Goal: Information Seeking & Learning: Learn about a topic

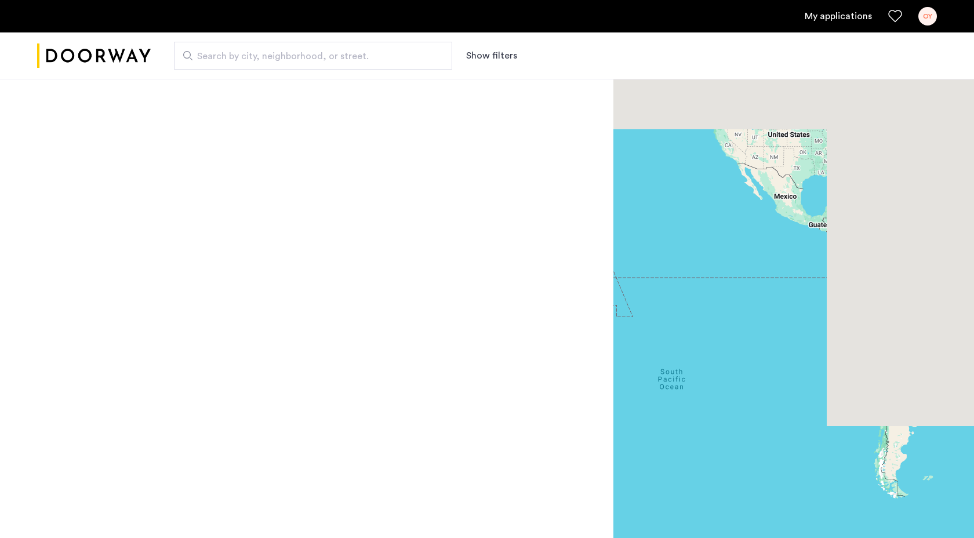
click at [306, 55] on span "Search by city, neighborhood, or street." at bounding box center [308, 56] width 223 height 14
click at [306, 55] on input "Search by city, neighborhood, or street." at bounding box center [313, 56] width 278 height 28
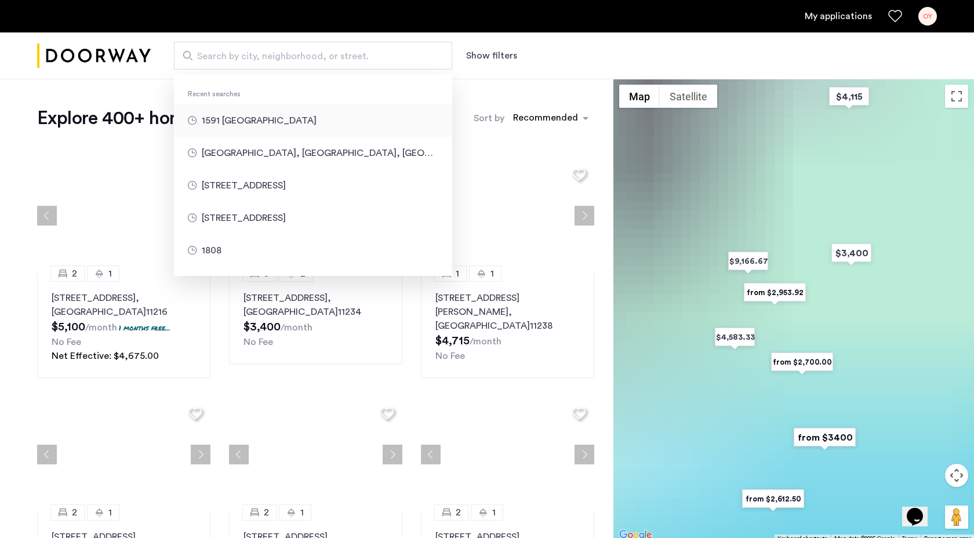
type input "**********"
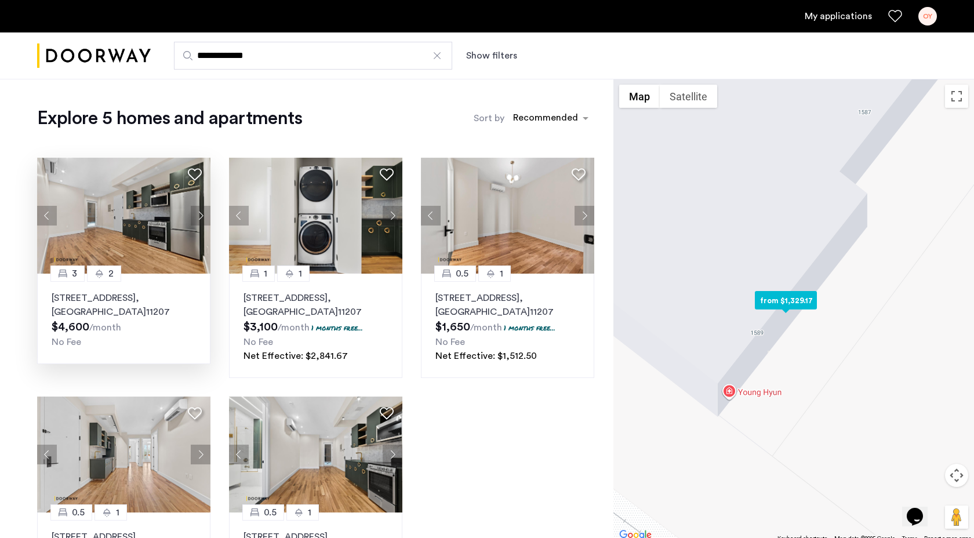
click at [133, 216] on img at bounding box center [124, 216] width 174 height 116
click at [299, 227] on img at bounding box center [316, 216] width 174 height 116
click at [488, 251] on img at bounding box center [508, 216] width 174 height 116
click at [494, 229] on img at bounding box center [508, 216] width 174 height 116
click at [466, 240] on img at bounding box center [508, 216] width 174 height 116
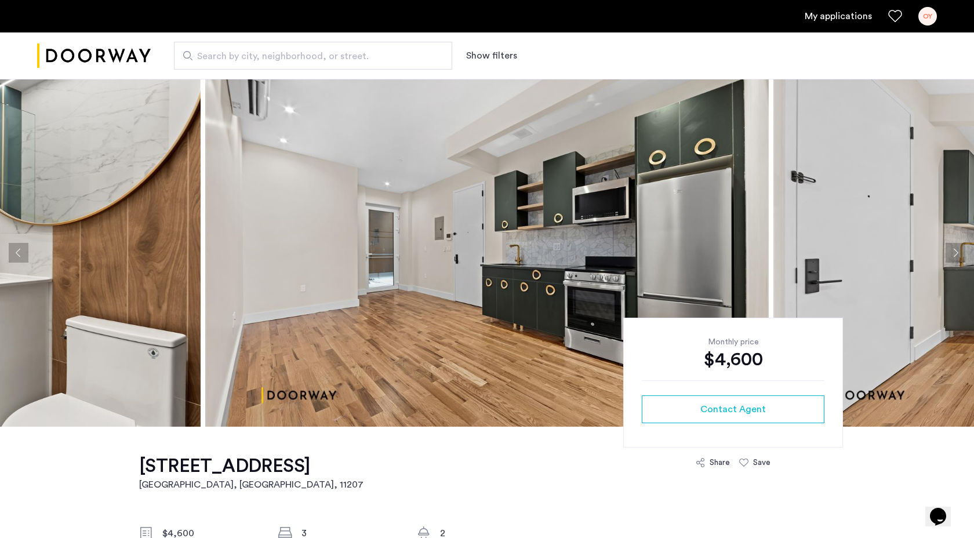
click at [958, 249] on button "Next apartment" at bounding box center [956, 253] width 20 height 20
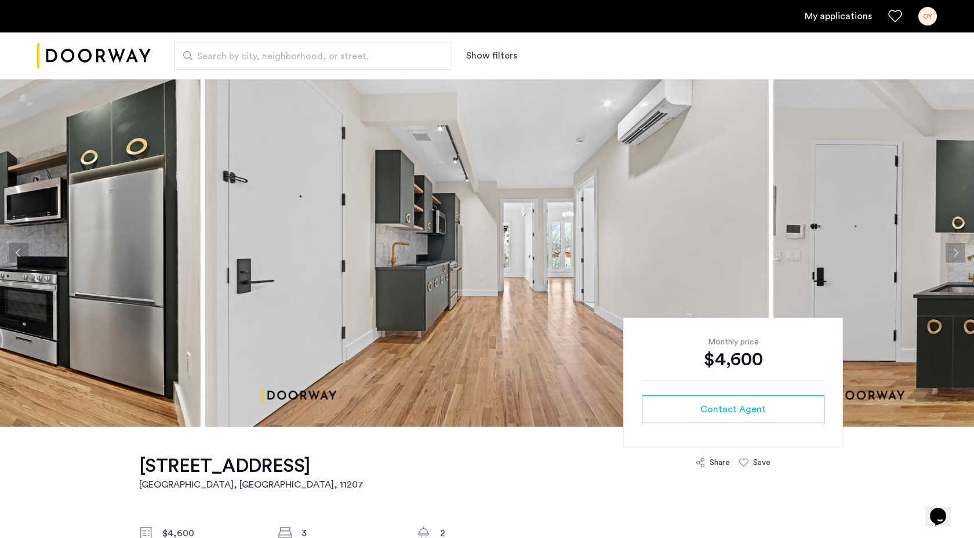
click at [958, 249] on button "Next apartment" at bounding box center [956, 253] width 20 height 20
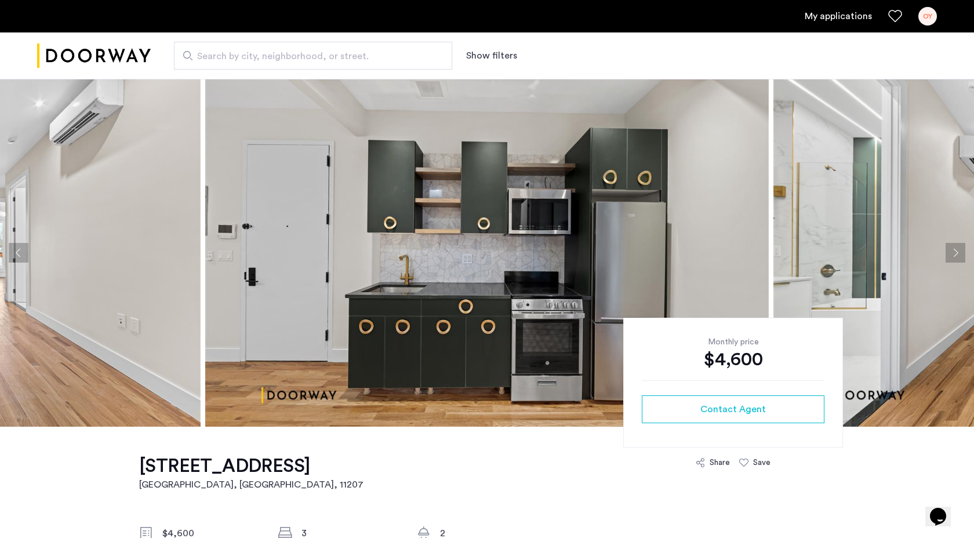
click at [958, 249] on button "Next apartment" at bounding box center [956, 253] width 20 height 20
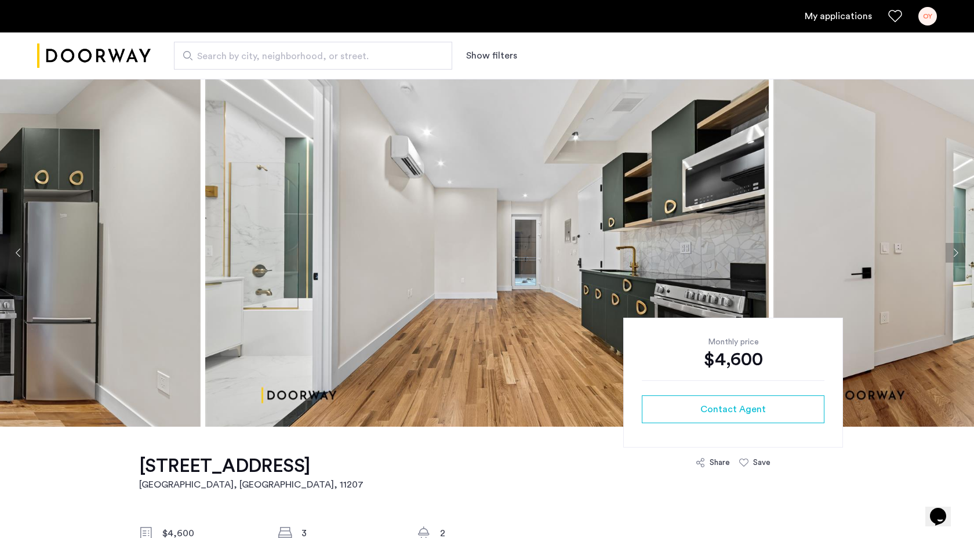
click at [958, 249] on button "Next apartment" at bounding box center [956, 253] width 20 height 20
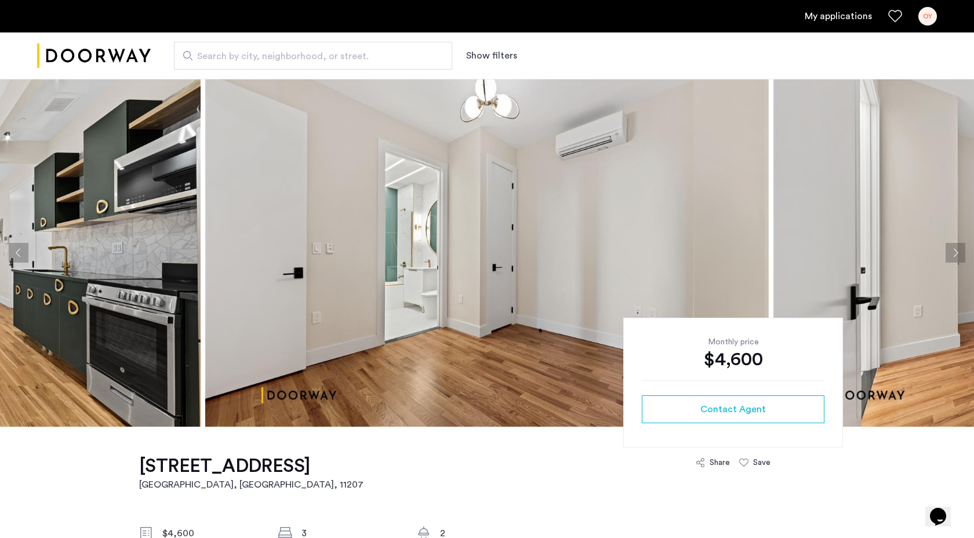
click at [958, 249] on button "Next apartment" at bounding box center [956, 253] width 20 height 20
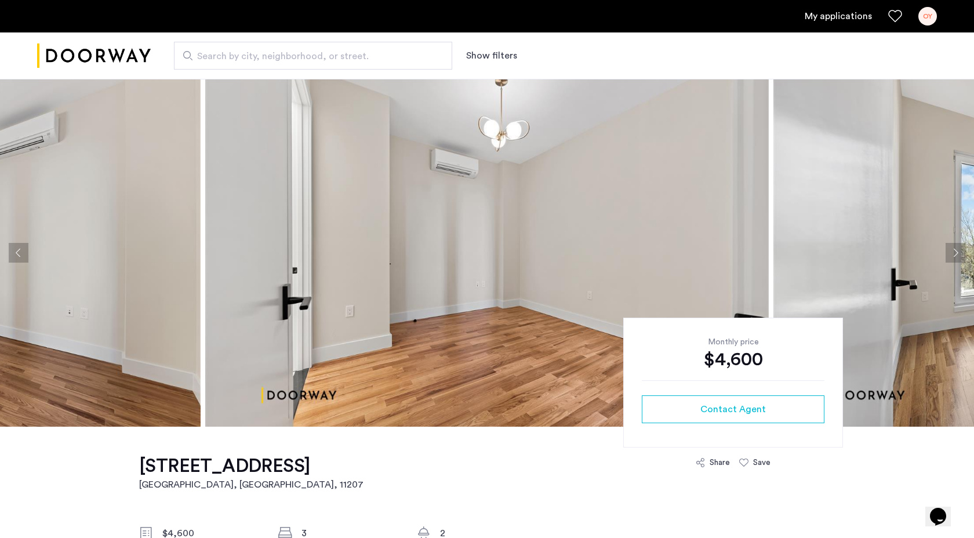
click at [958, 249] on button "Next apartment" at bounding box center [956, 253] width 20 height 20
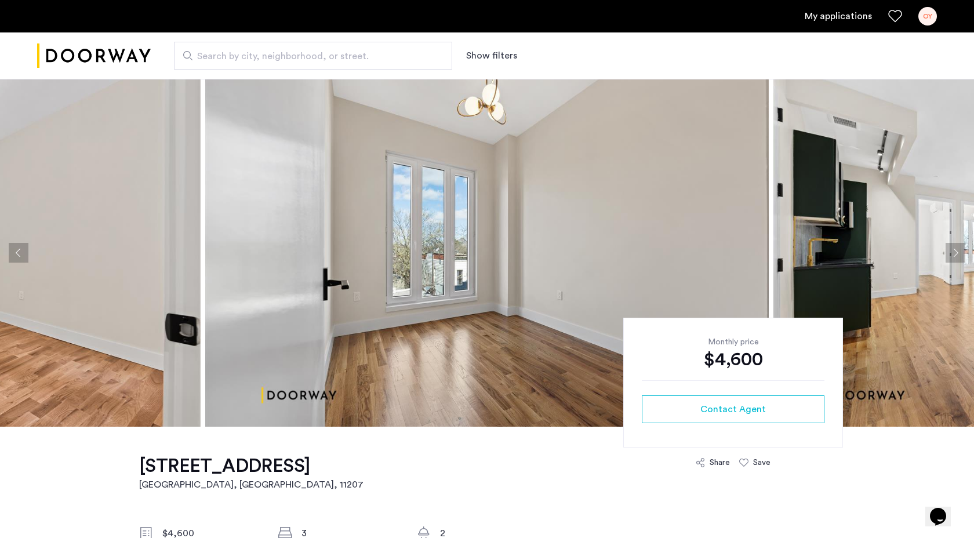
click at [958, 249] on button "Next apartment" at bounding box center [956, 253] width 20 height 20
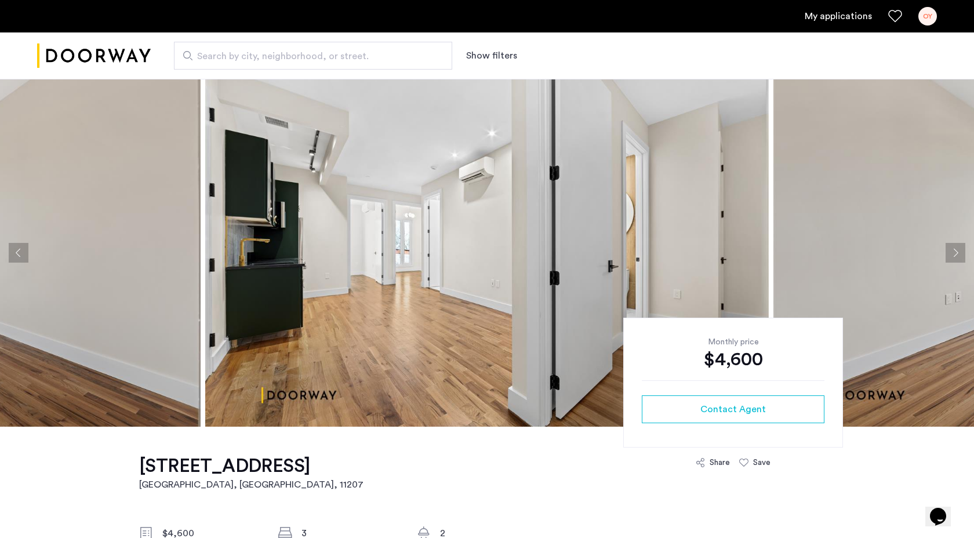
click at [958, 249] on button "Next apartment" at bounding box center [956, 253] width 20 height 20
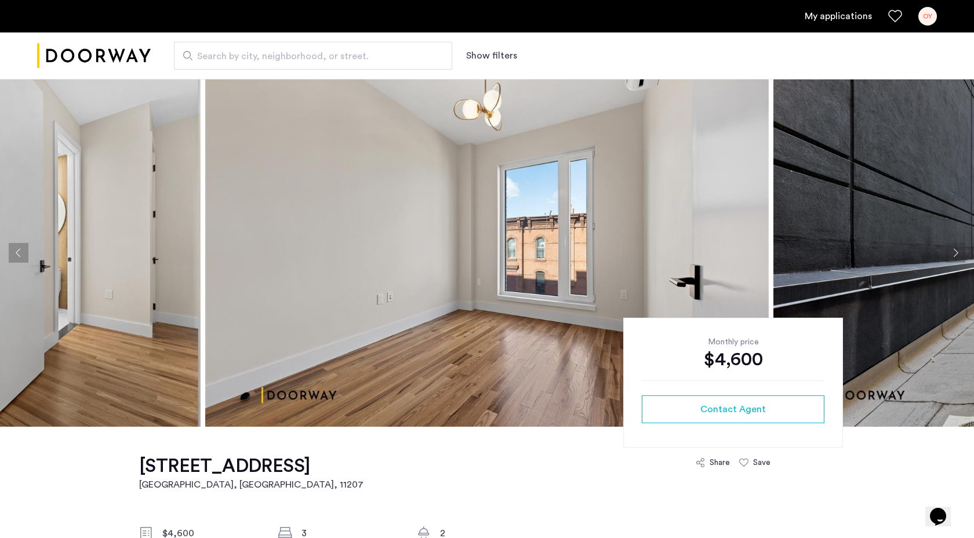
click at [958, 249] on button "Next apartment" at bounding box center [956, 253] width 20 height 20
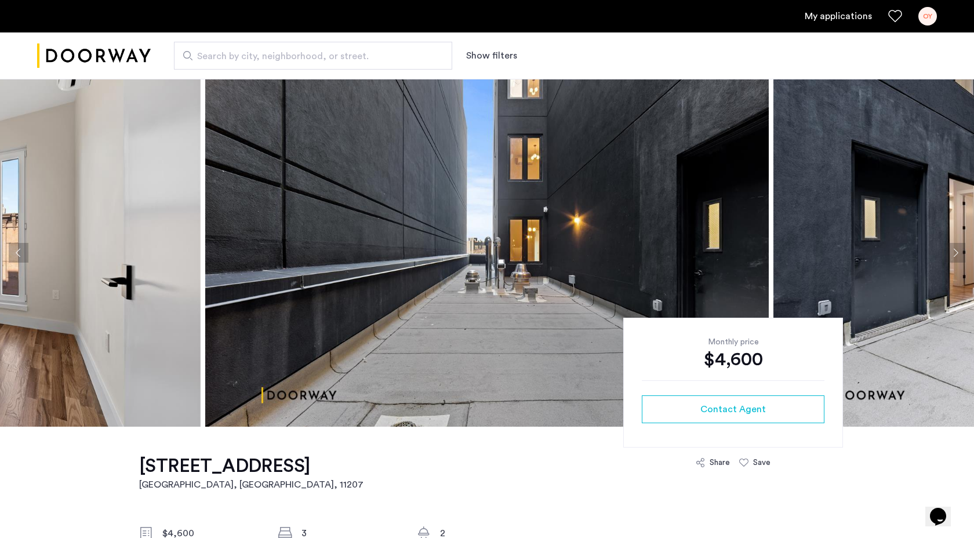
click at [958, 250] on button "Next apartment" at bounding box center [956, 253] width 20 height 20
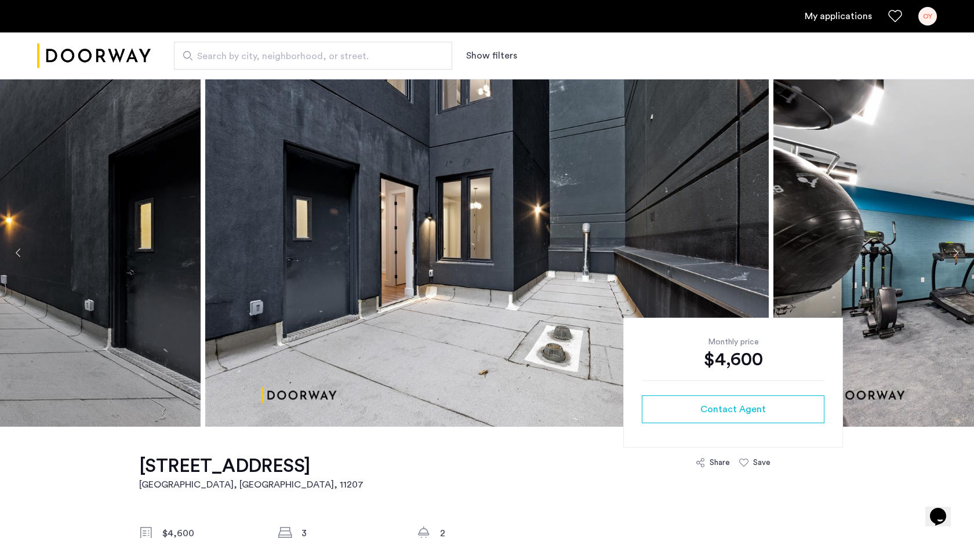
click at [958, 250] on button "Next apartment" at bounding box center [956, 253] width 20 height 20
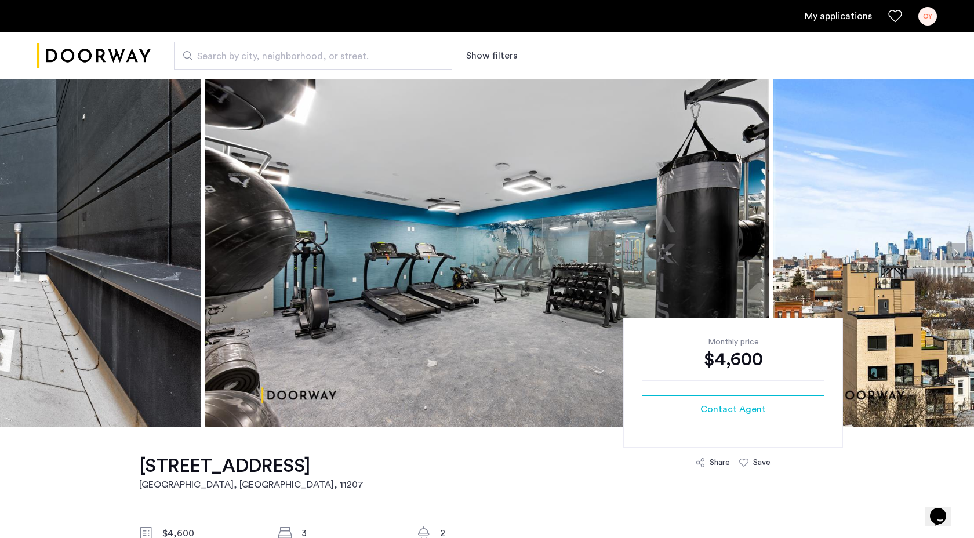
click at [958, 250] on button "Next apartment" at bounding box center [956, 253] width 20 height 20
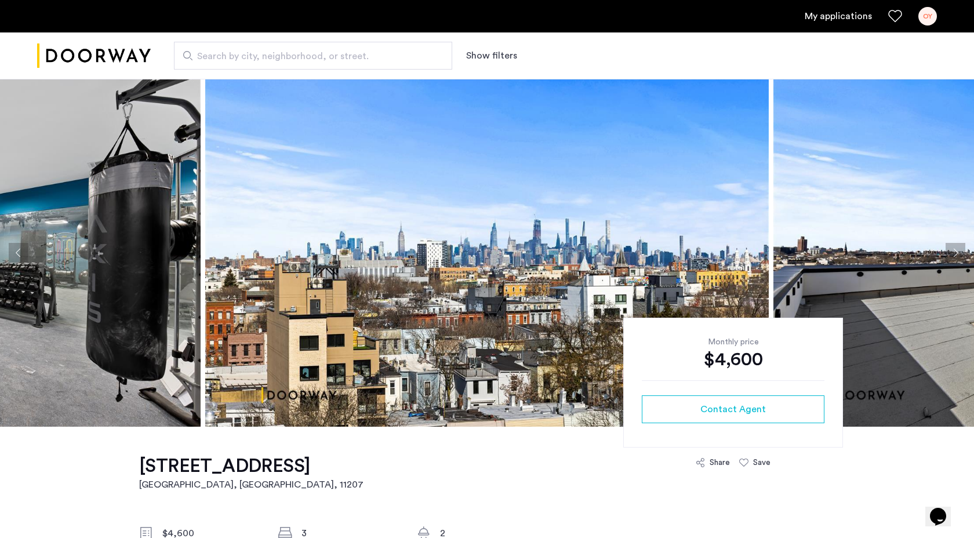
click at [957, 249] on button "Next apartment" at bounding box center [956, 253] width 20 height 20
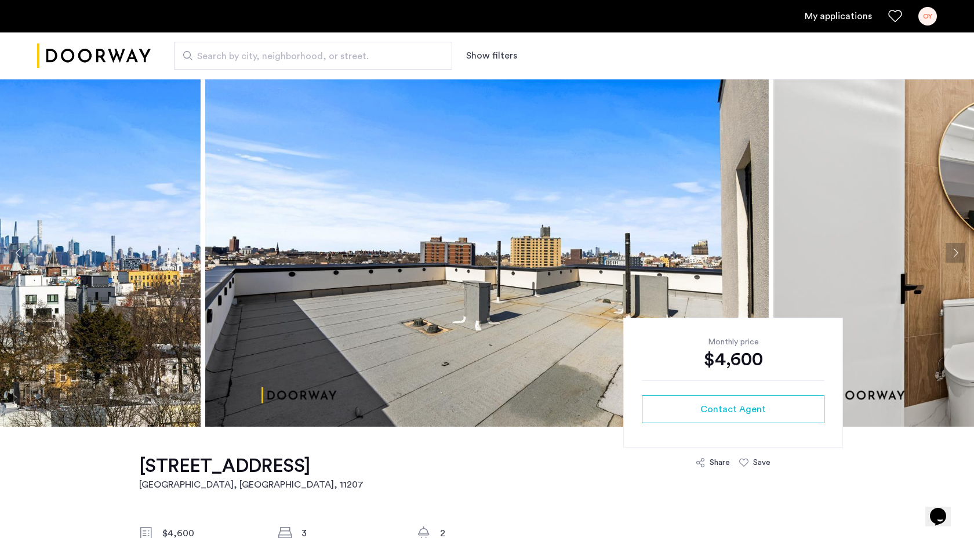
click at [957, 249] on button "Next apartment" at bounding box center [956, 253] width 20 height 20
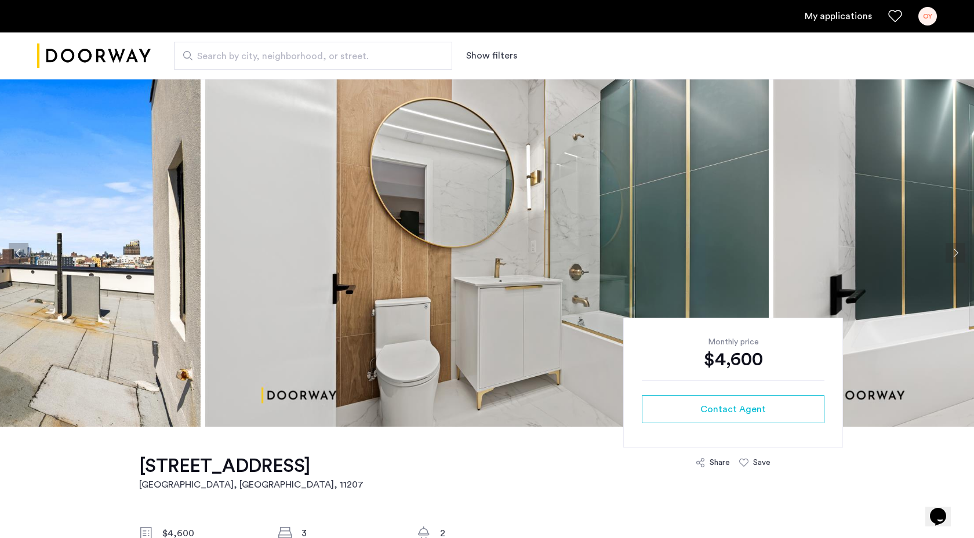
click at [957, 249] on button "Next apartment" at bounding box center [956, 253] width 20 height 20
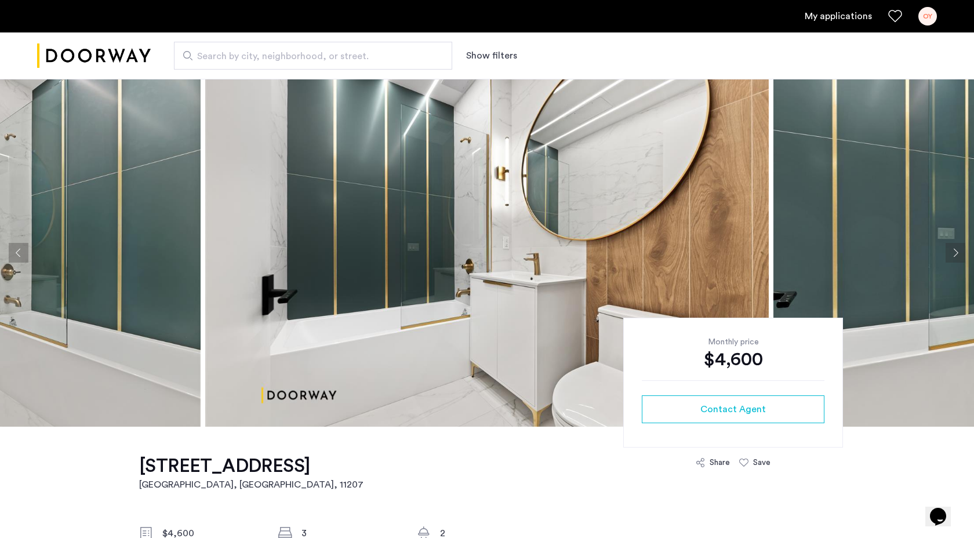
click at [547, 280] on img at bounding box center [487, 253] width 564 height 348
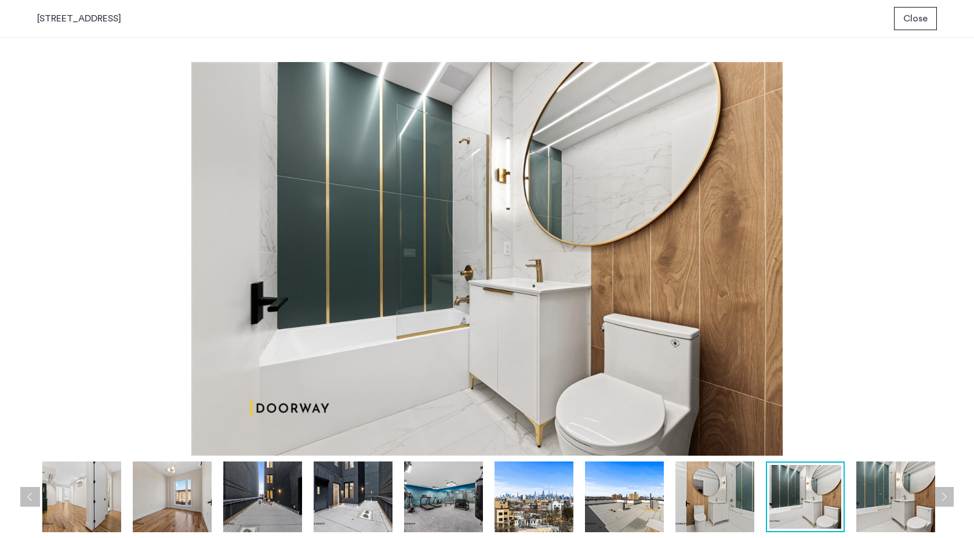
click at [735, 494] on img at bounding box center [715, 497] width 79 height 71
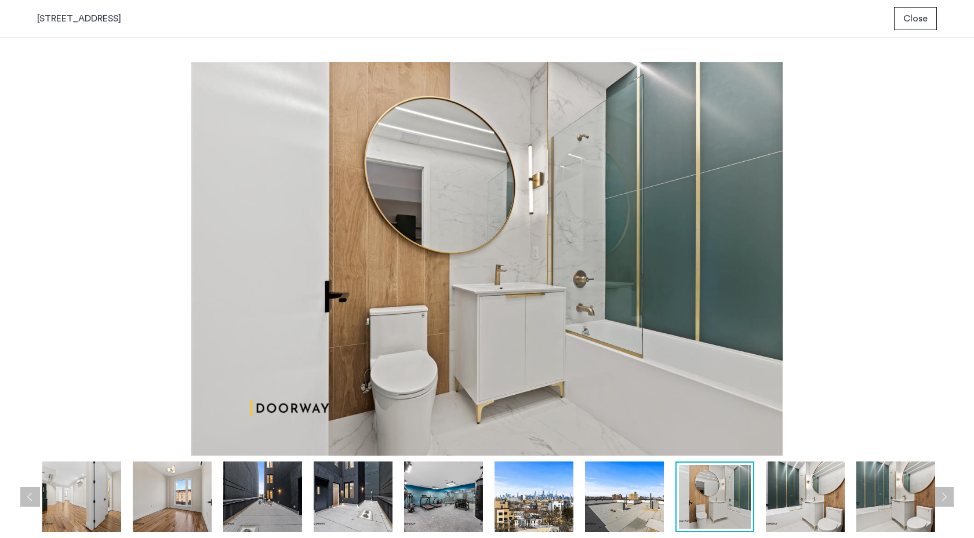
click at [950, 494] on button "Next apartment" at bounding box center [944, 497] width 20 height 20
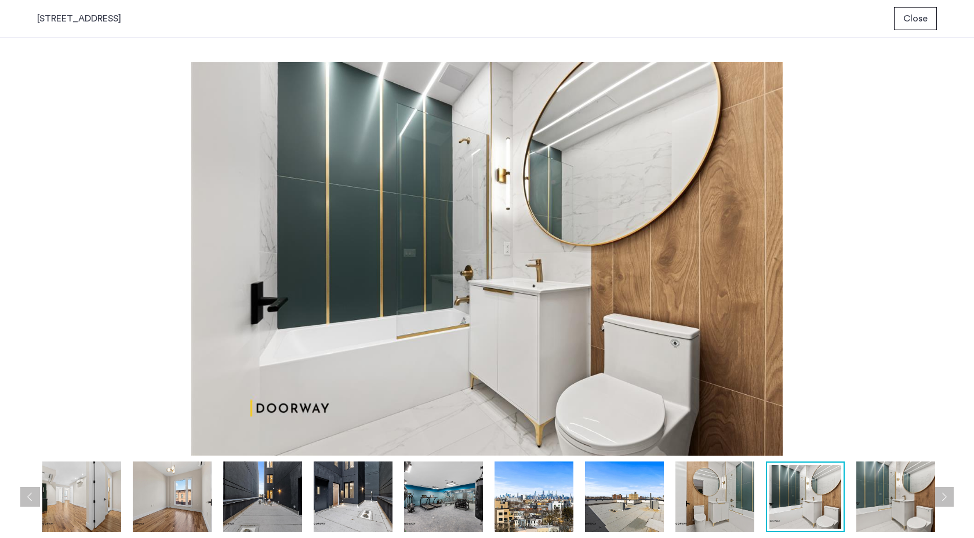
click at [950, 494] on button "Next apartment" at bounding box center [944, 497] width 20 height 20
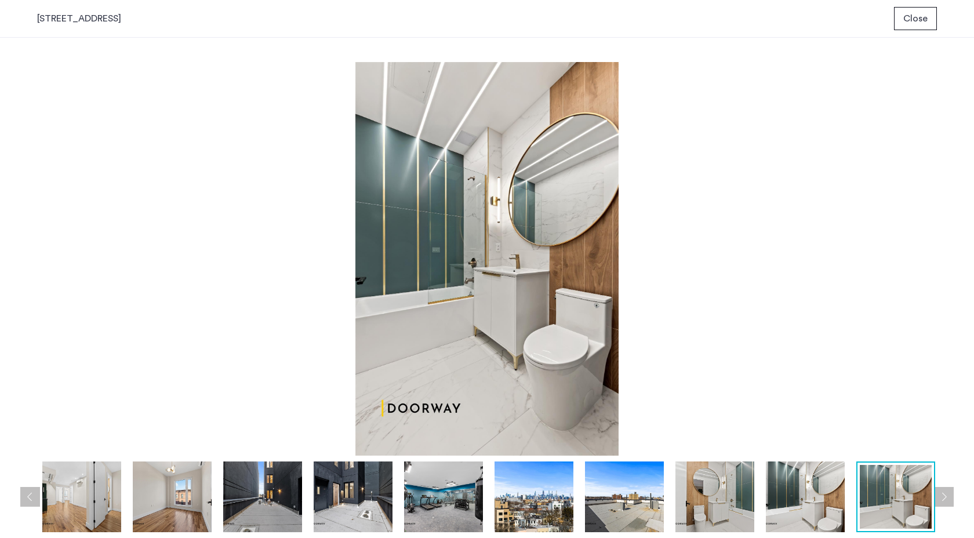
click at [950, 494] on button "Next apartment" at bounding box center [944, 497] width 20 height 20
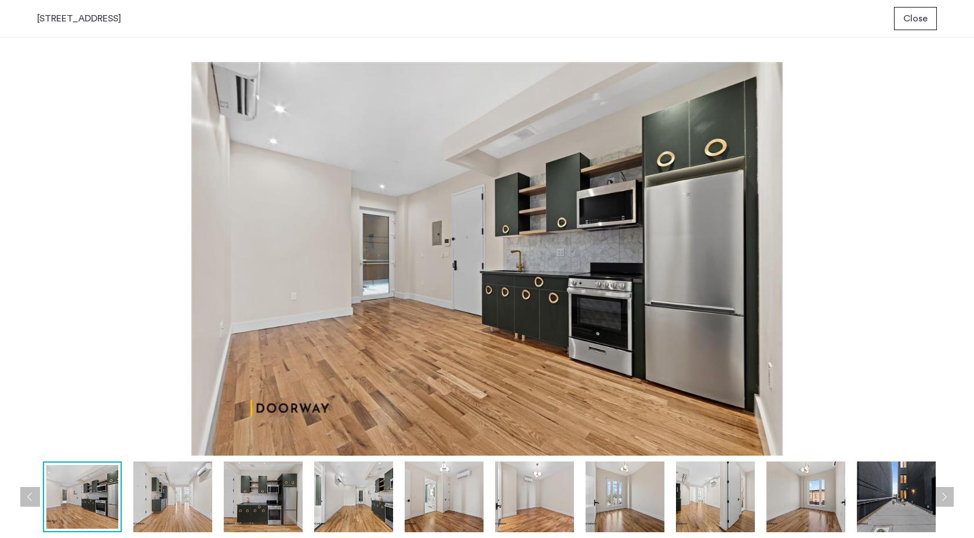
click at [29, 492] on button "Previous apartment" at bounding box center [30, 497] width 20 height 20
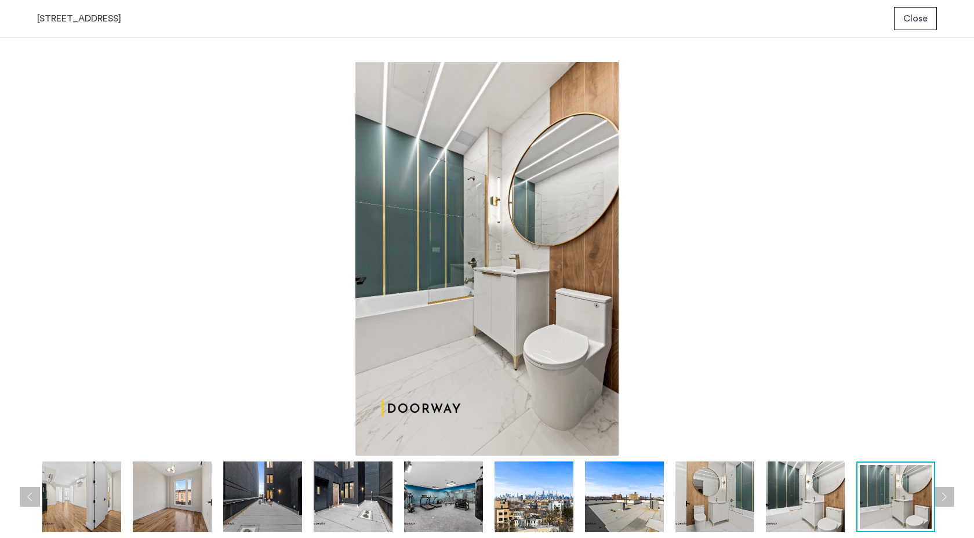
click at [29, 492] on button "Previous apartment" at bounding box center [30, 497] width 20 height 20
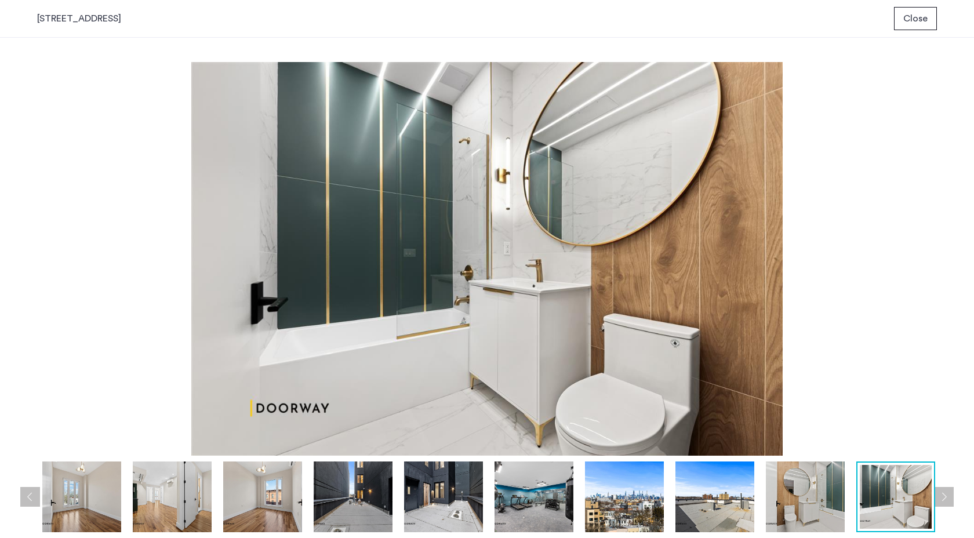
click at [813, 518] on img at bounding box center [805, 497] width 79 height 71
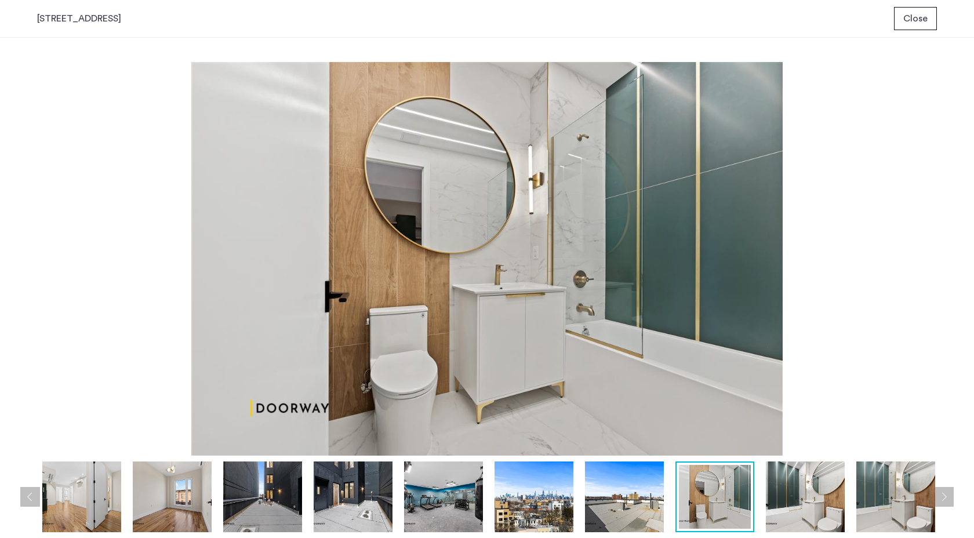
click at [318, 296] on img at bounding box center [487, 259] width 900 height 394
click at [448, 289] on img at bounding box center [487, 259] width 900 height 394
click at [653, 223] on img at bounding box center [487, 259] width 900 height 394
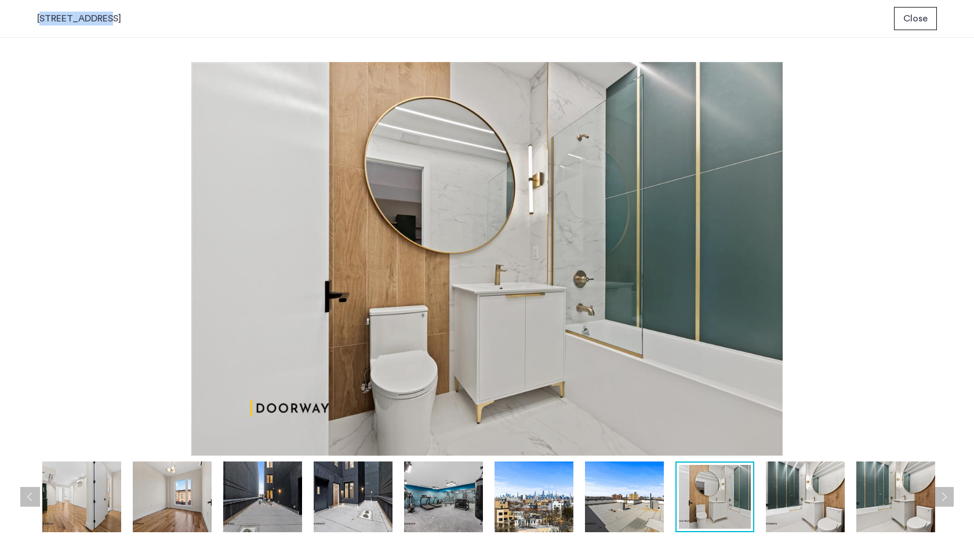
drag, startPoint x: 35, startPoint y: 19, endPoint x: 97, endPoint y: 21, distance: 62.7
click at [97, 21] on div "1591 Broadway, Unit 1 Close" at bounding box center [487, 19] width 974 height 38
copy div "1591 Broadway"
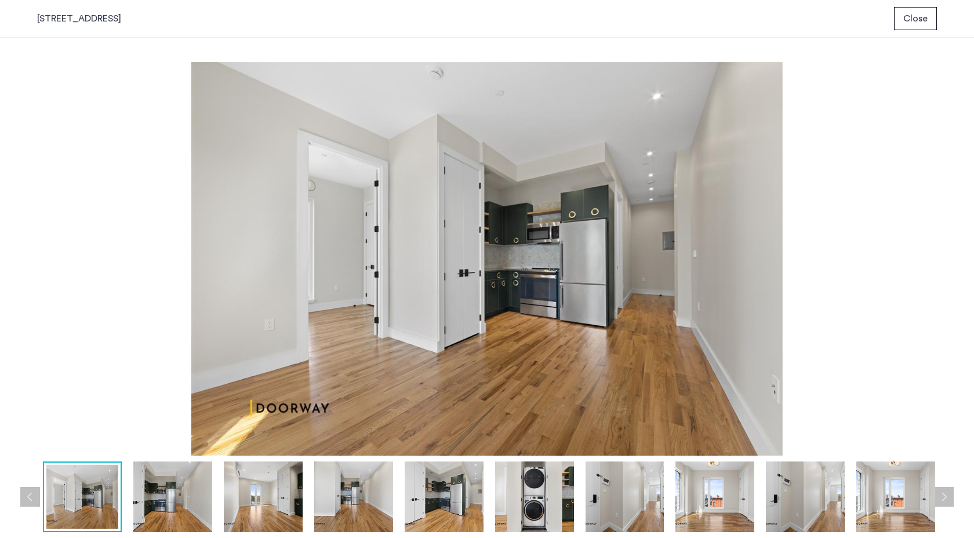
click at [949, 494] on button "Next apartment" at bounding box center [944, 497] width 20 height 20
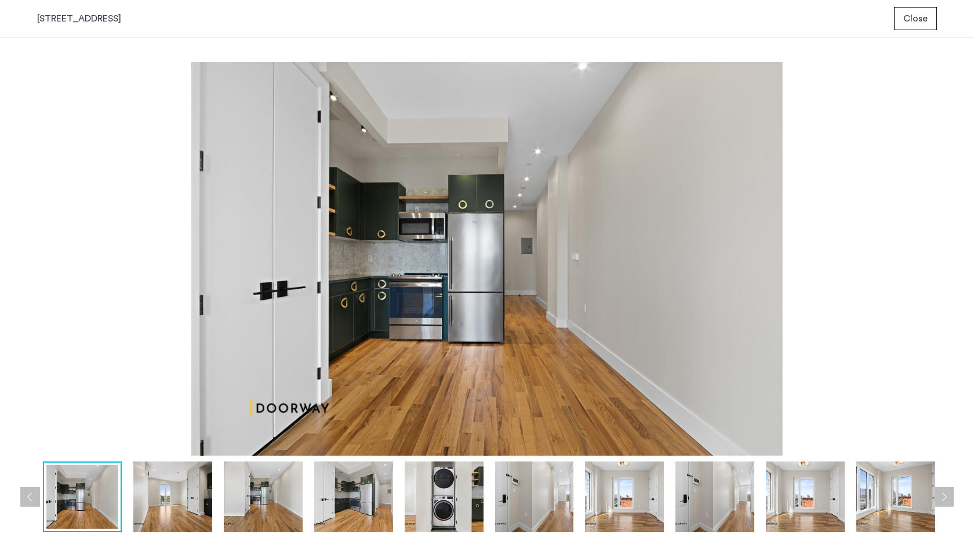
click at [949, 494] on button "Next apartment" at bounding box center [944, 497] width 20 height 20
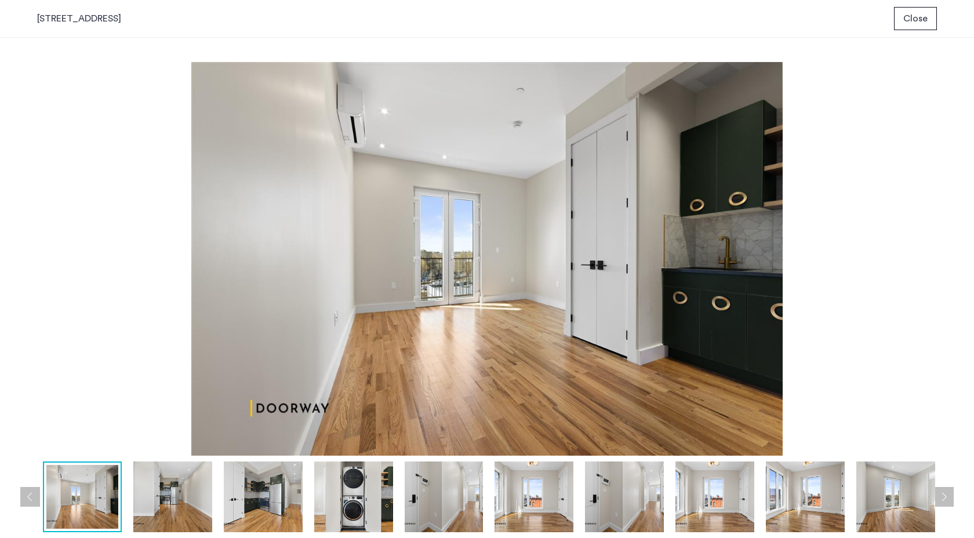
click at [949, 494] on button "Next apartment" at bounding box center [944, 497] width 20 height 20
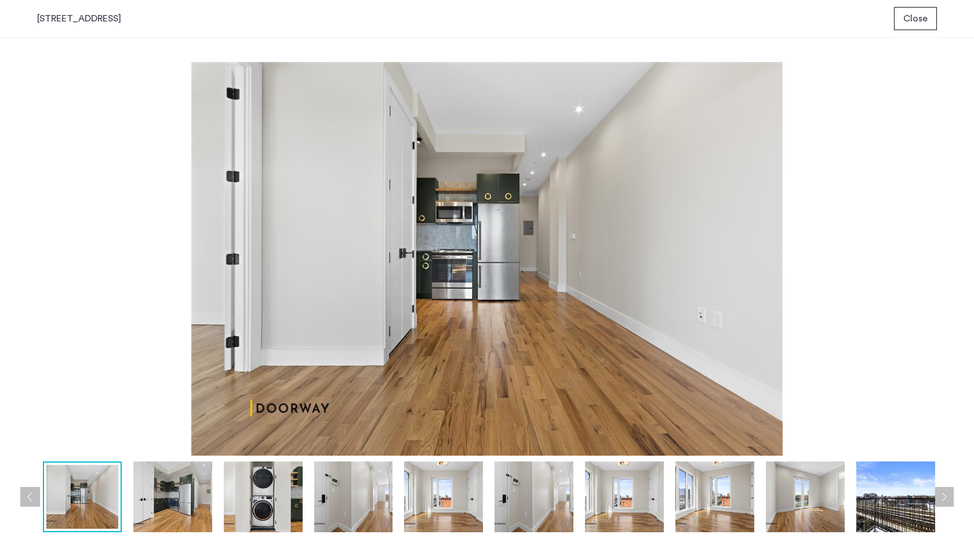
click at [949, 494] on button "Next apartment" at bounding box center [944, 497] width 20 height 20
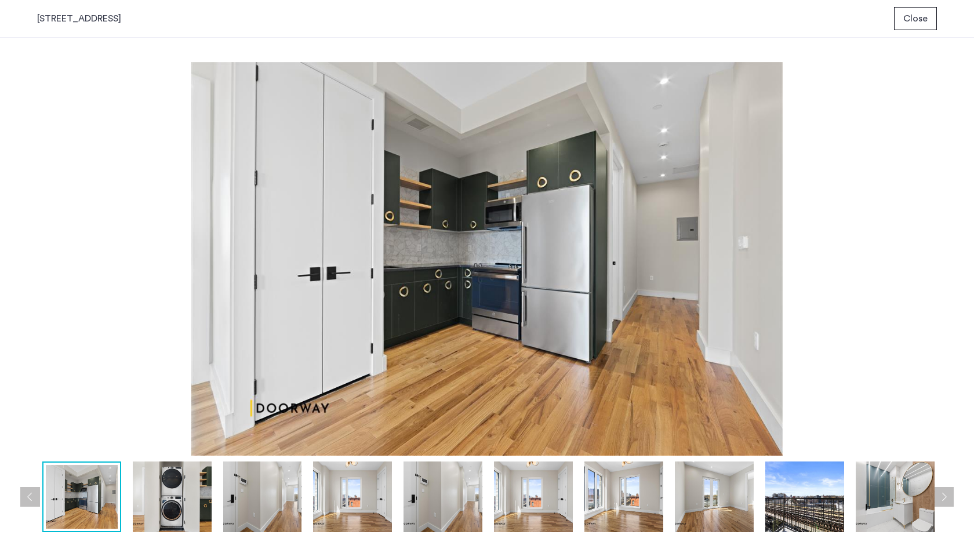
click at [949, 494] on button "Next apartment" at bounding box center [944, 497] width 20 height 20
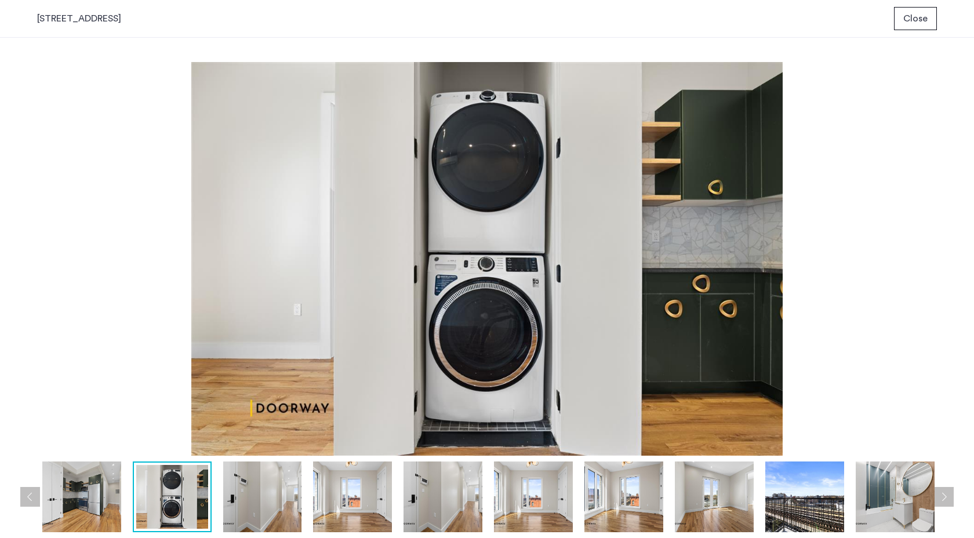
click at [949, 494] on button "Next apartment" at bounding box center [944, 497] width 20 height 20
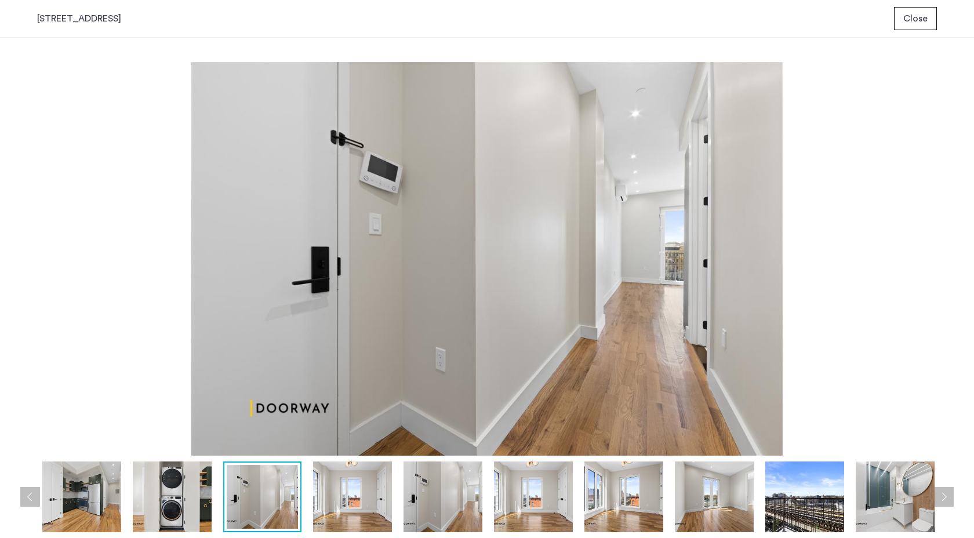
click at [949, 494] on button "Next apartment" at bounding box center [944, 497] width 20 height 20
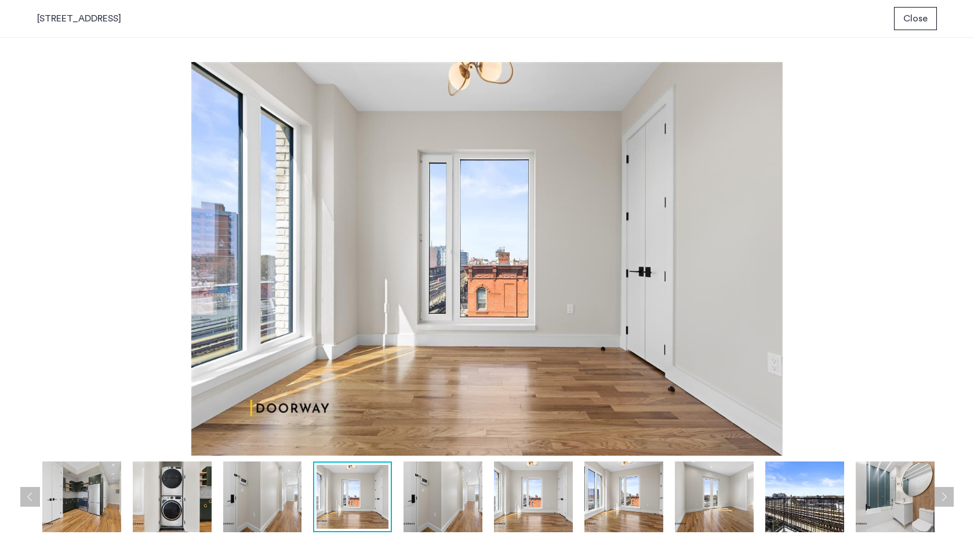
click at [910, 514] on img at bounding box center [895, 497] width 79 height 71
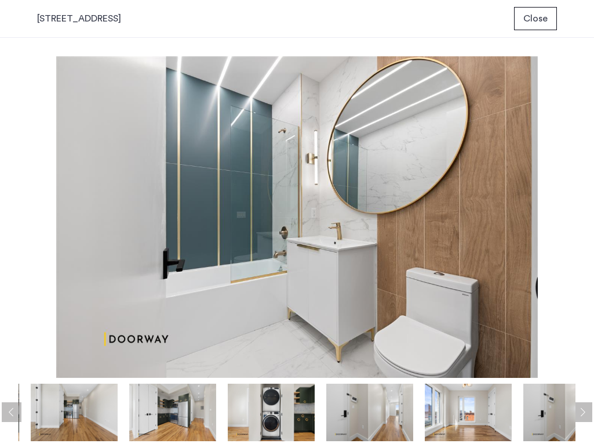
drag, startPoint x: 254, startPoint y: 292, endPoint x: 531, endPoint y: 2, distance: 400.7
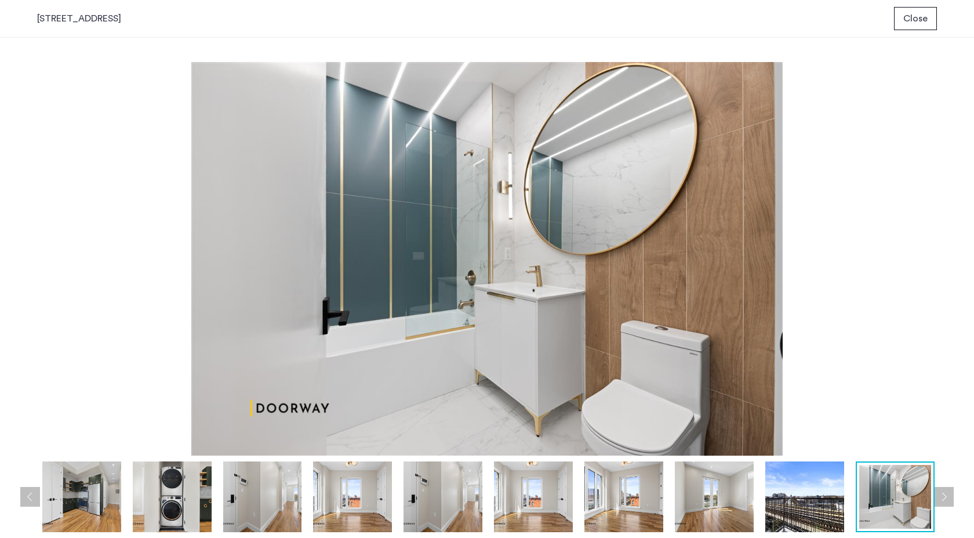
click at [943, 488] on button "Next apartment" at bounding box center [944, 497] width 20 height 20
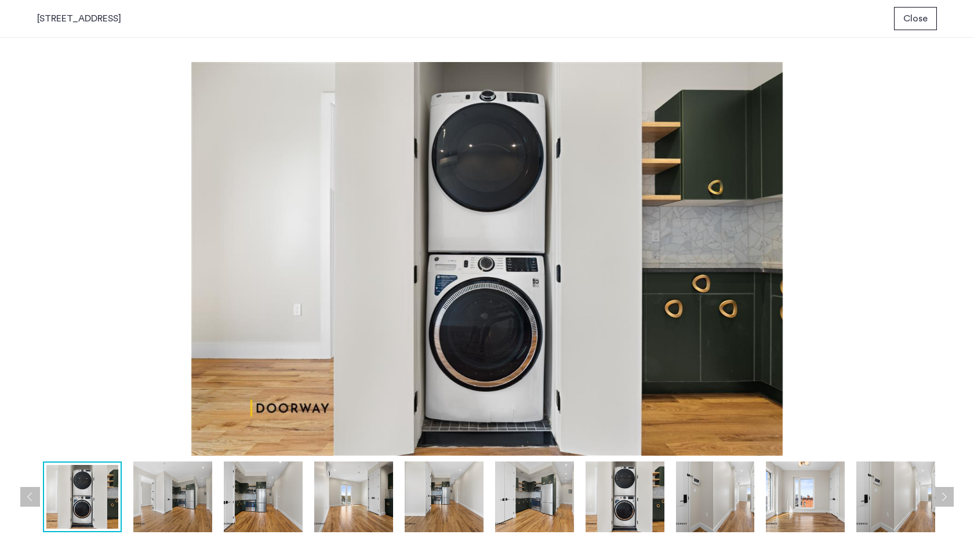
click at [944, 491] on button "Next apartment" at bounding box center [944, 497] width 20 height 20
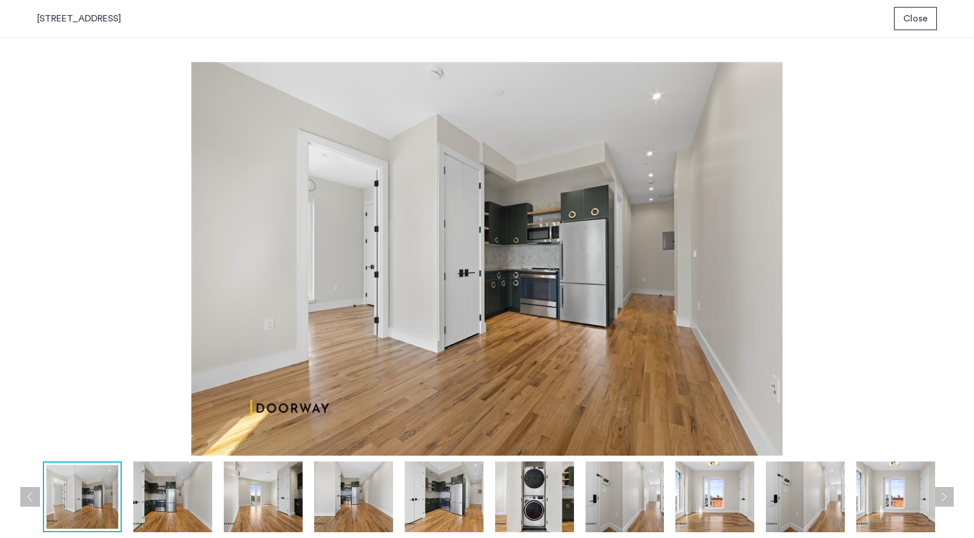
click at [944, 492] on button "Next apartment" at bounding box center [944, 497] width 20 height 20
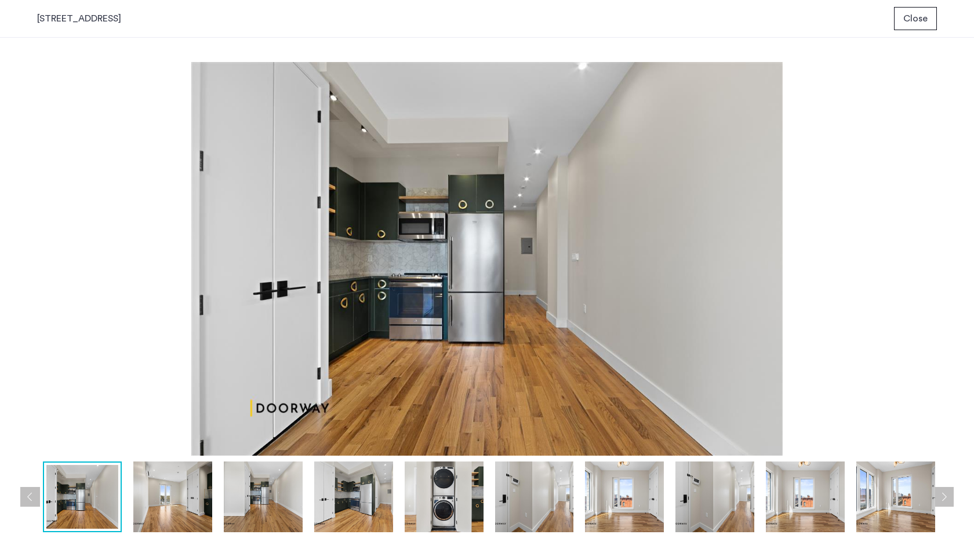
click at [944, 492] on button "Next apartment" at bounding box center [944, 497] width 20 height 20
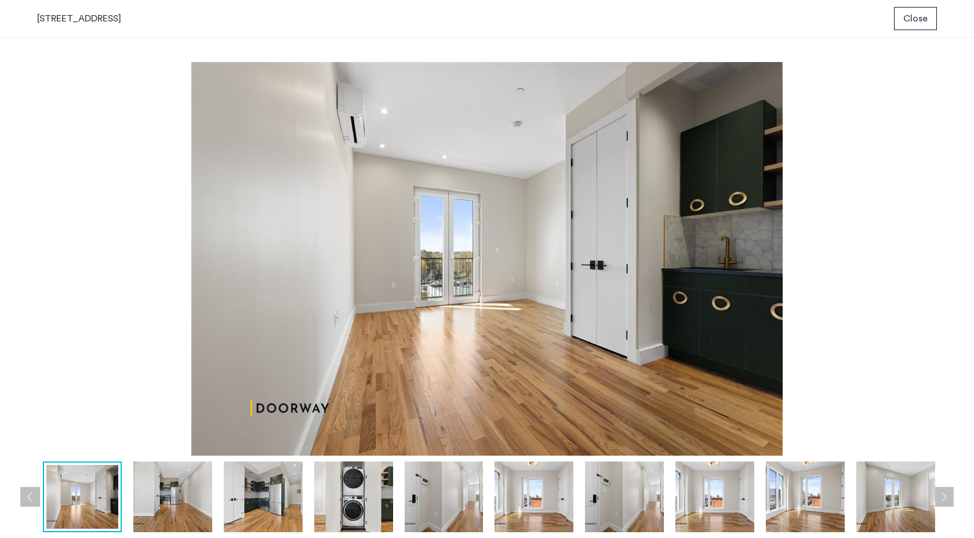
click at [944, 492] on button "Next apartment" at bounding box center [944, 497] width 20 height 20
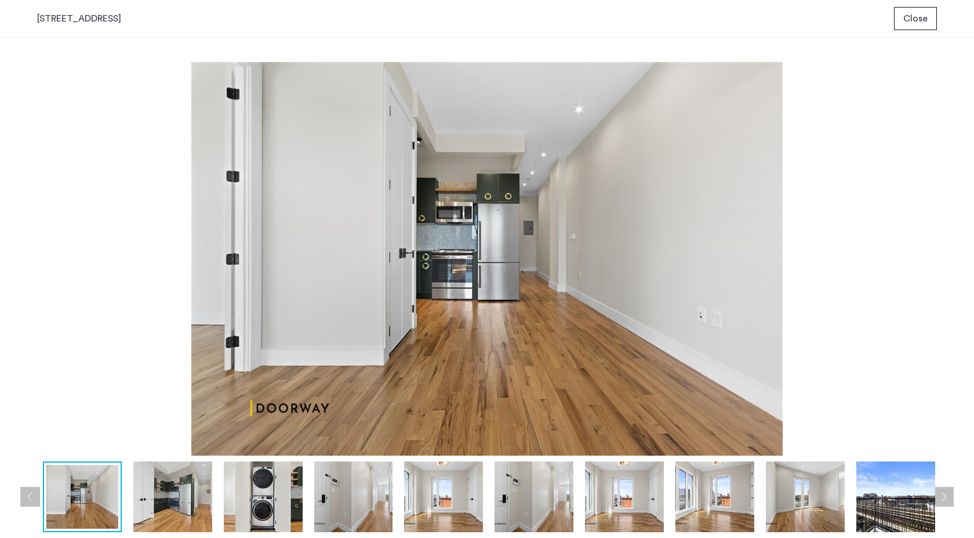
click at [944, 493] on button "Next apartment" at bounding box center [944, 497] width 20 height 20
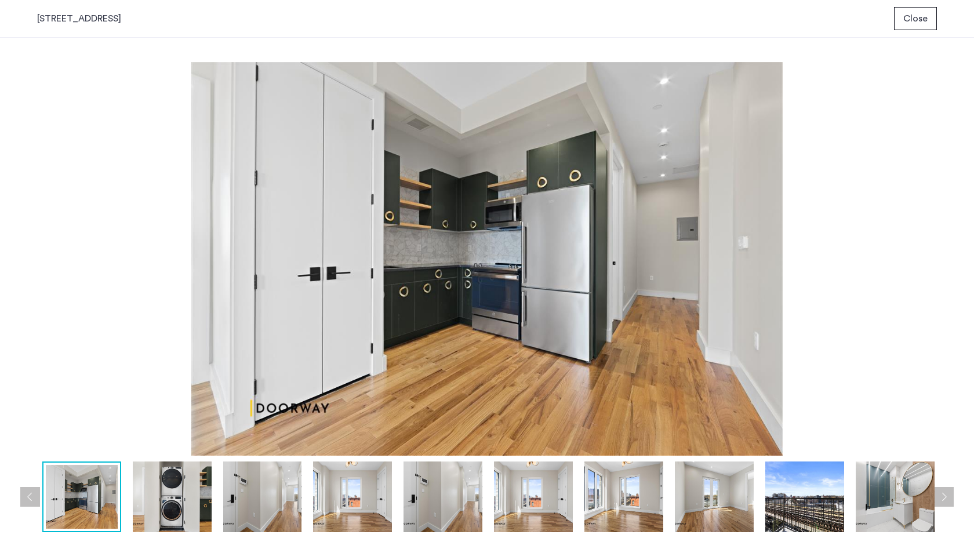
click at [944, 493] on button "Next apartment" at bounding box center [944, 497] width 20 height 20
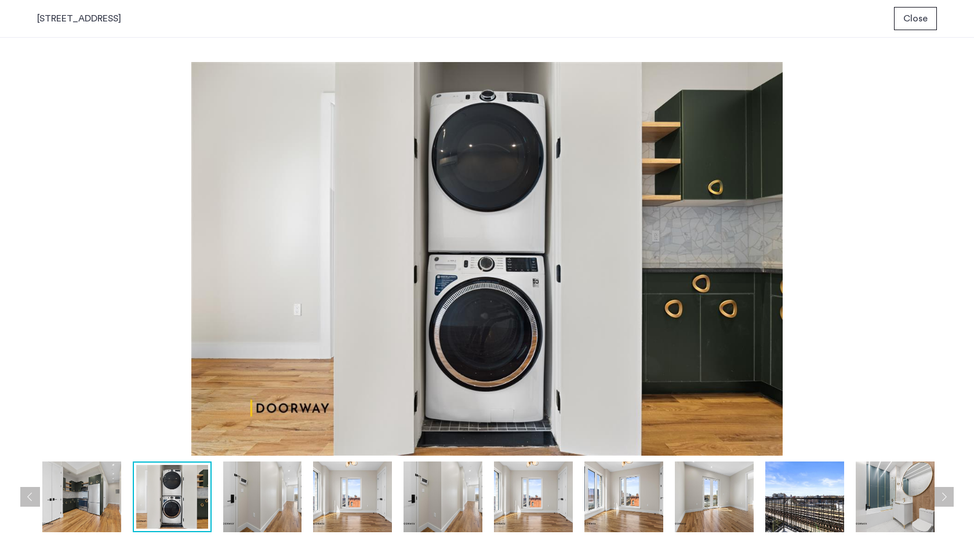
click at [944, 493] on button "Next apartment" at bounding box center [944, 497] width 20 height 20
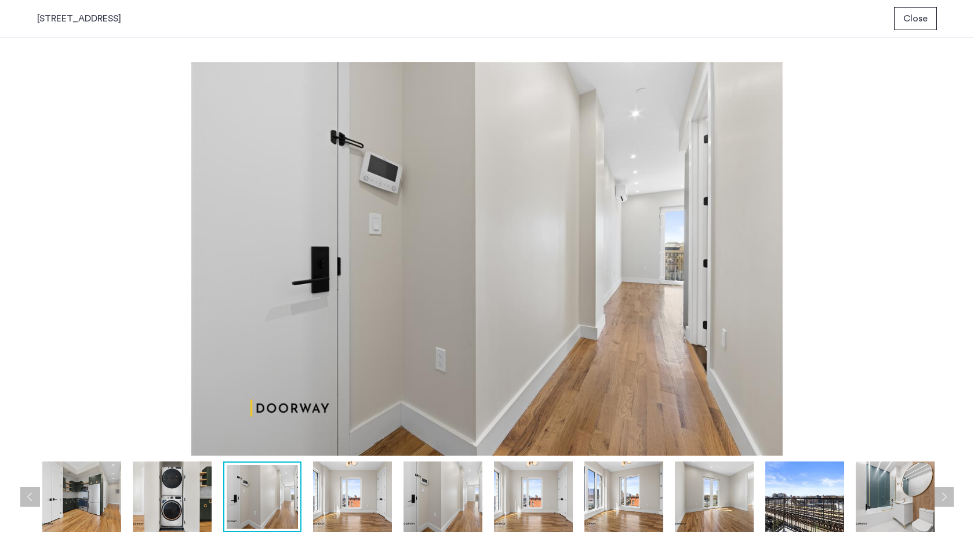
click at [944, 493] on button "Next apartment" at bounding box center [944, 497] width 20 height 20
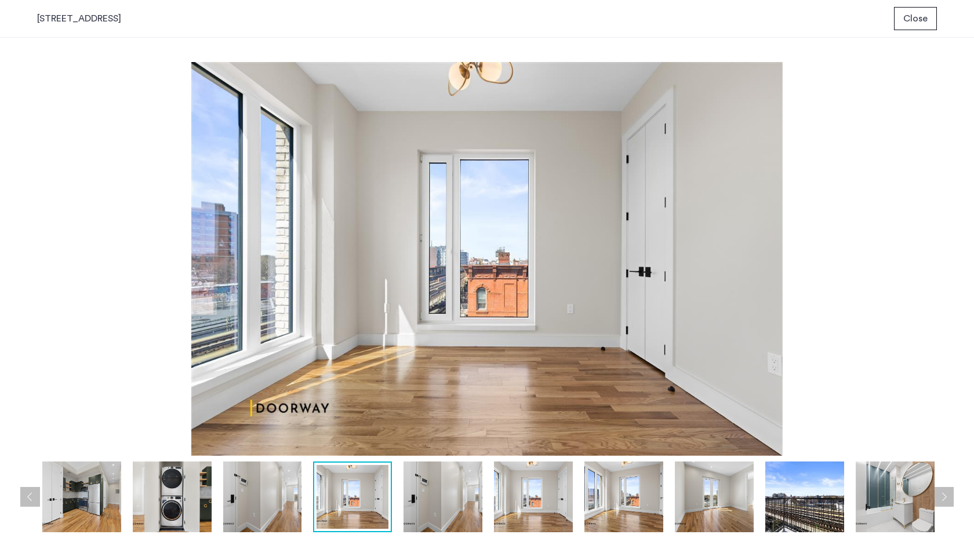
click at [944, 493] on button "Next apartment" at bounding box center [944, 497] width 20 height 20
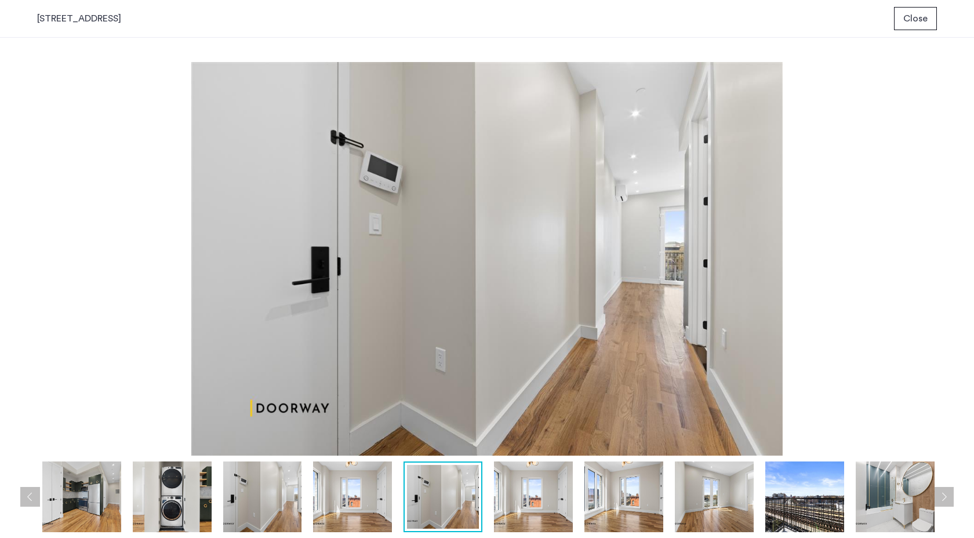
click at [944, 494] on button "Next apartment" at bounding box center [944, 497] width 20 height 20
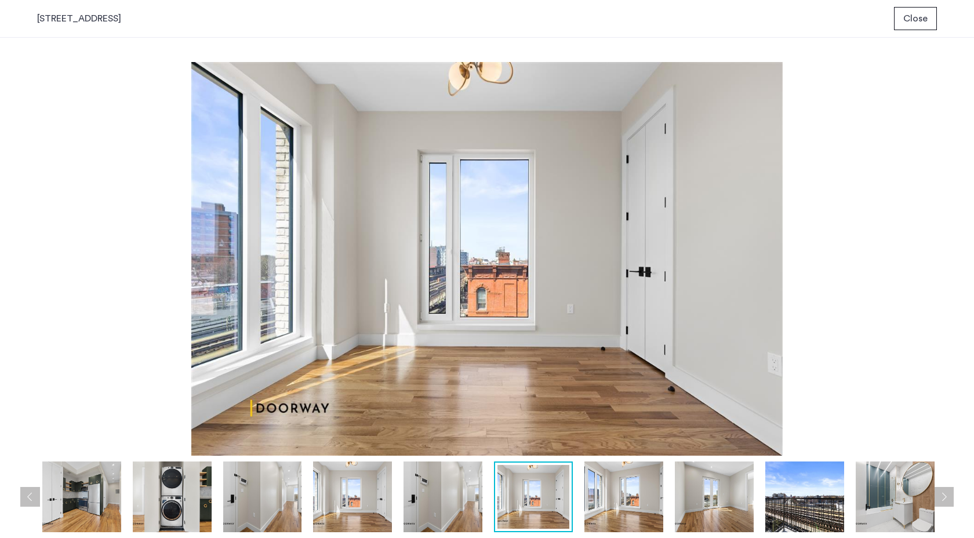
click at [944, 494] on button "Next apartment" at bounding box center [944, 497] width 20 height 20
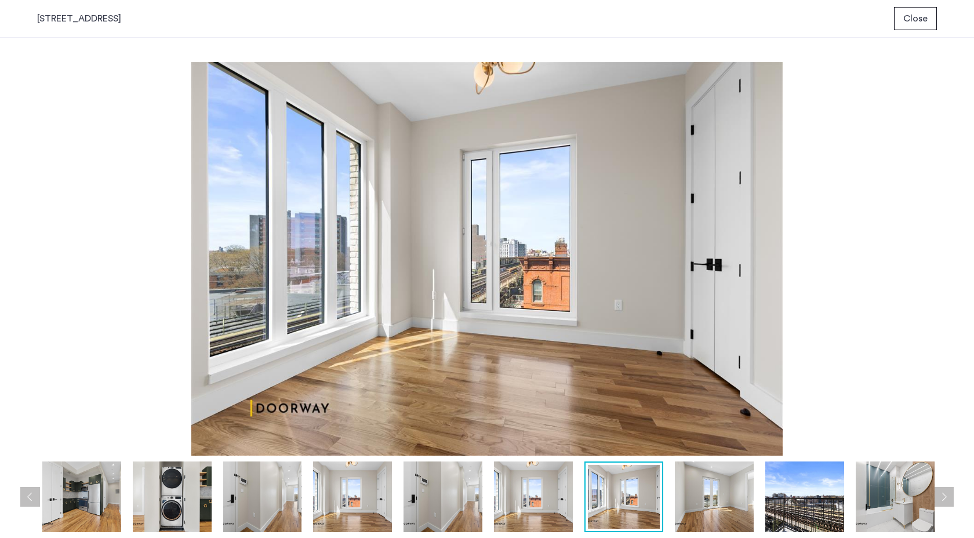
click at [944, 494] on button "Next apartment" at bounding box center [944, 497] width 20 height 20
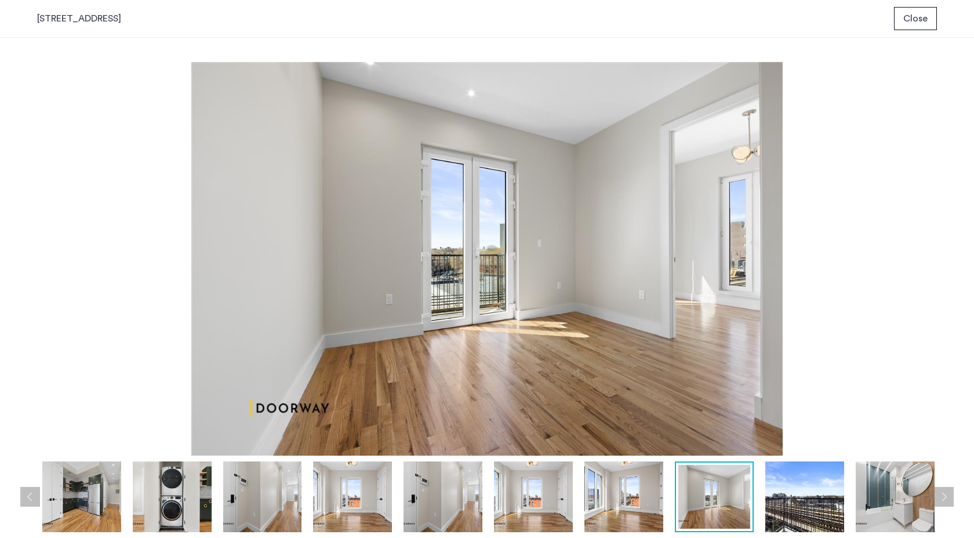
click at [944, 494] on button "Next apartment" at bounding box center [944, 497] width 20 height 20
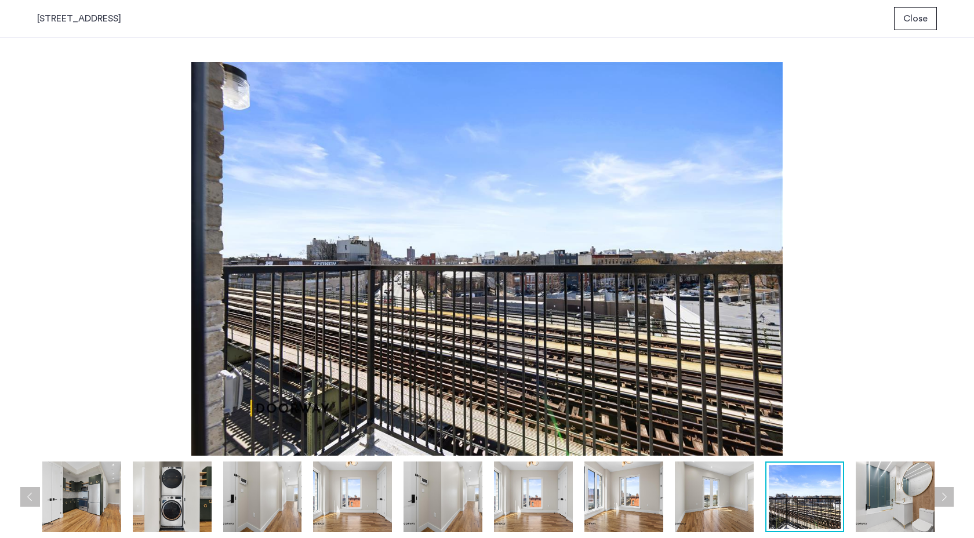
click at [910, 0] on div "1591 Broadway, Unit 8 Close" at bounding box center [487, 19] width 974 height 38
click at [911, 19] on span "Close" at bounding box center [916, 19] width 24 height 14
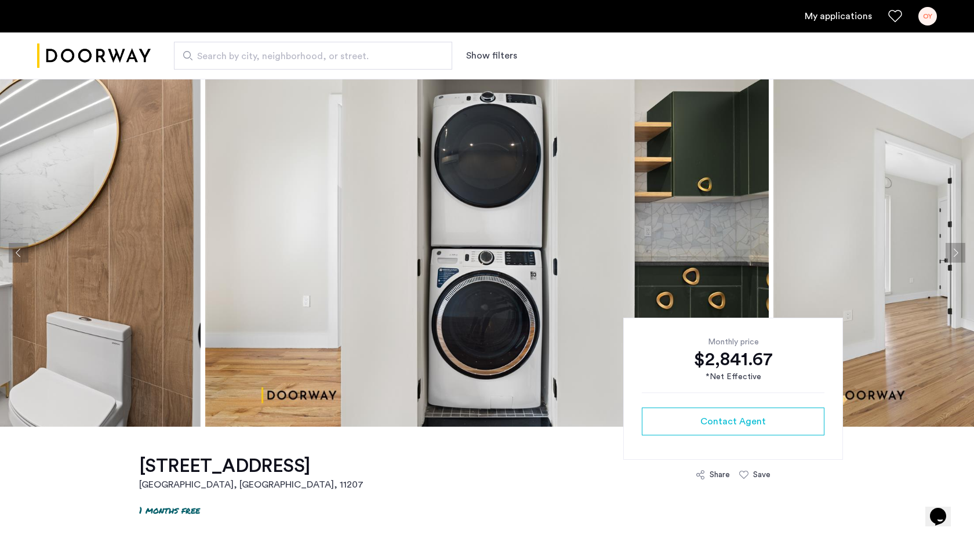
click at [960, 251] on button "Next apartment" at bounding box center [956, 253] width 20 height 20
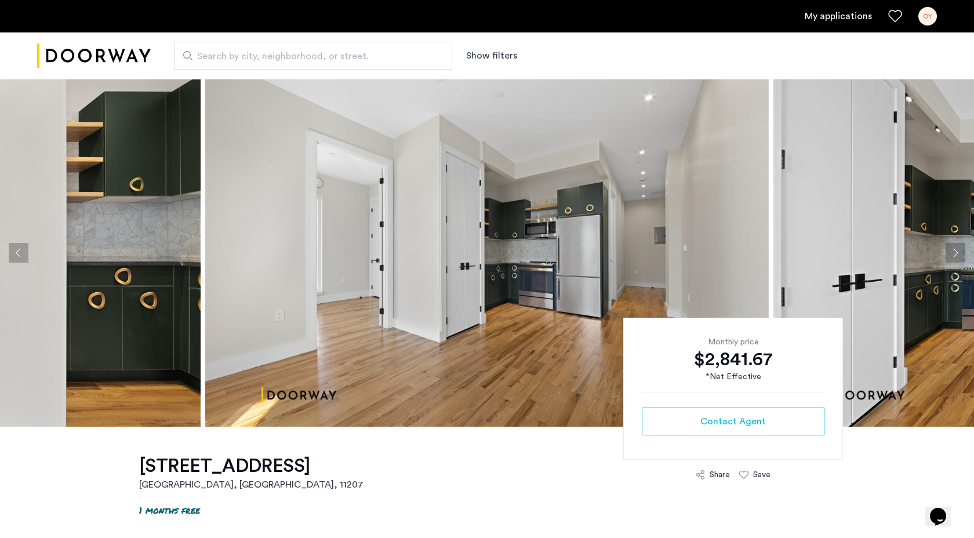
click at [960, 251] on button "Next apartment" at bounding box center [956, 253] width 20 height 20
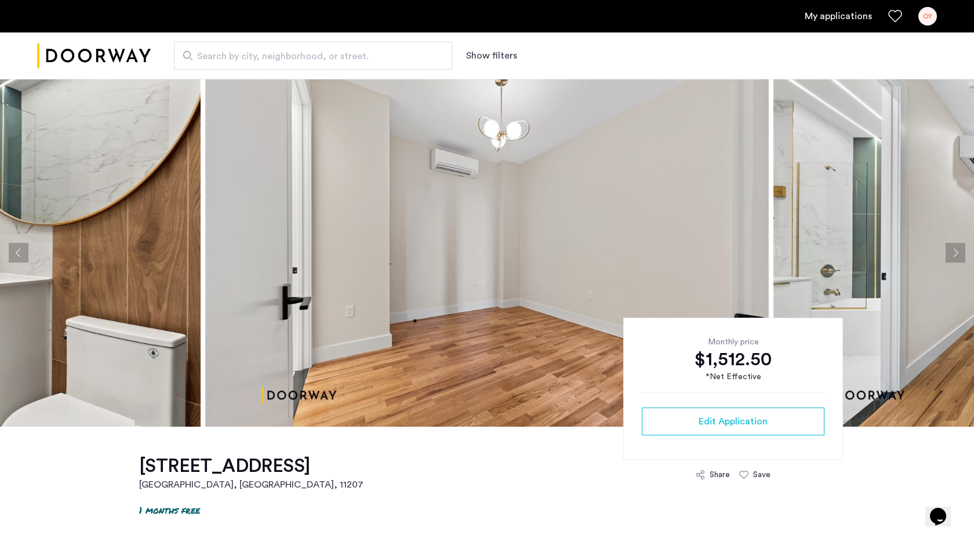
click at [960, 249] on button "Next apartment" at bounding box center [956, 253] width 20 height 20
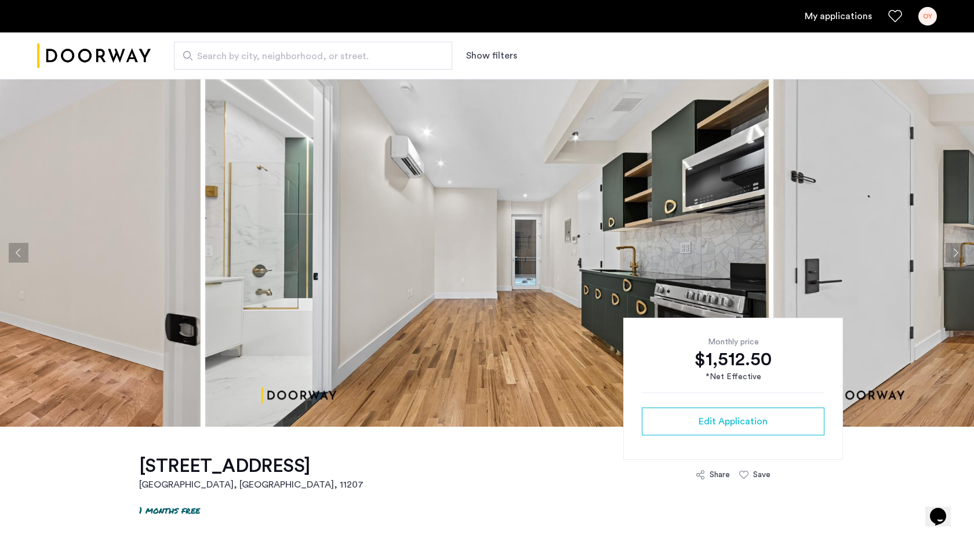
click at [960, 249] on button "Next apartment" at bounding box center [956, 253] width 20 height 20
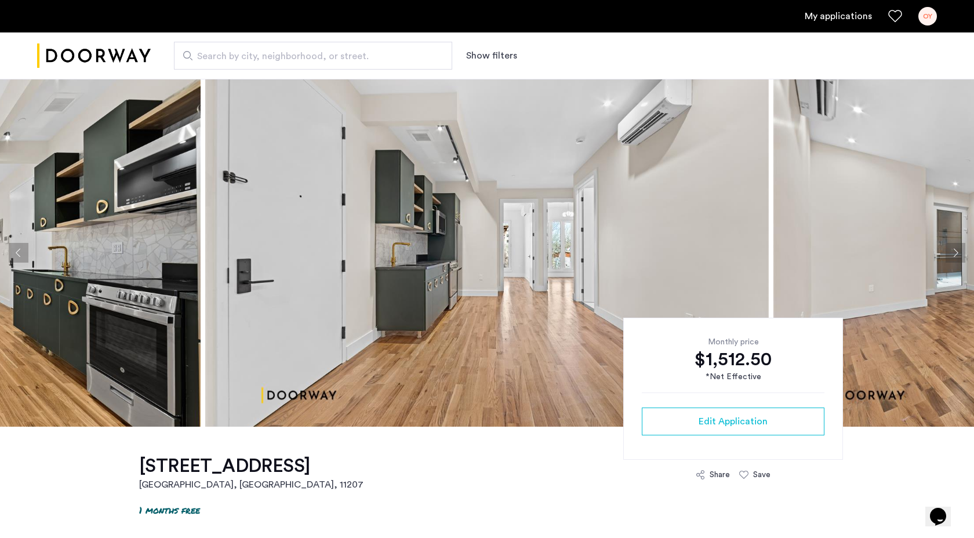
click at [960, 249] on button "Next apartment" at bounding box center [956, 253] width 20 height 20
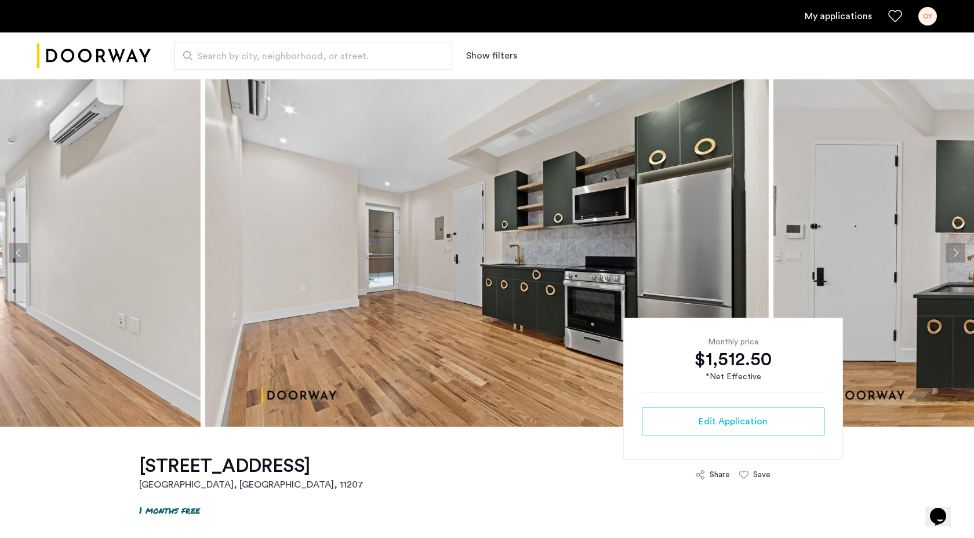
click at [960, 249] on button "Next apartment" at bounding box center [956, 253] width 20 height 20
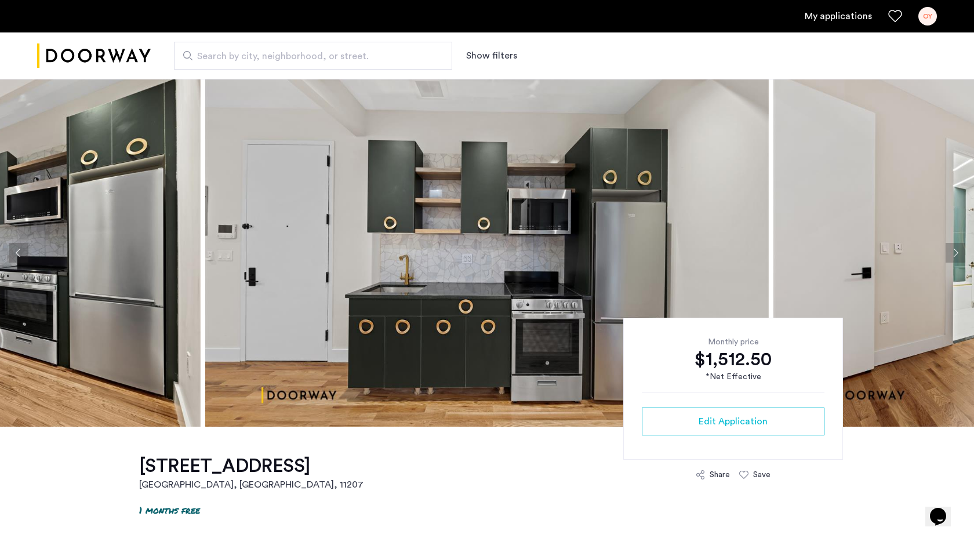
click at [960, 249] on button "Next apartment" at bounding box center [956, 253] width 20 height 20
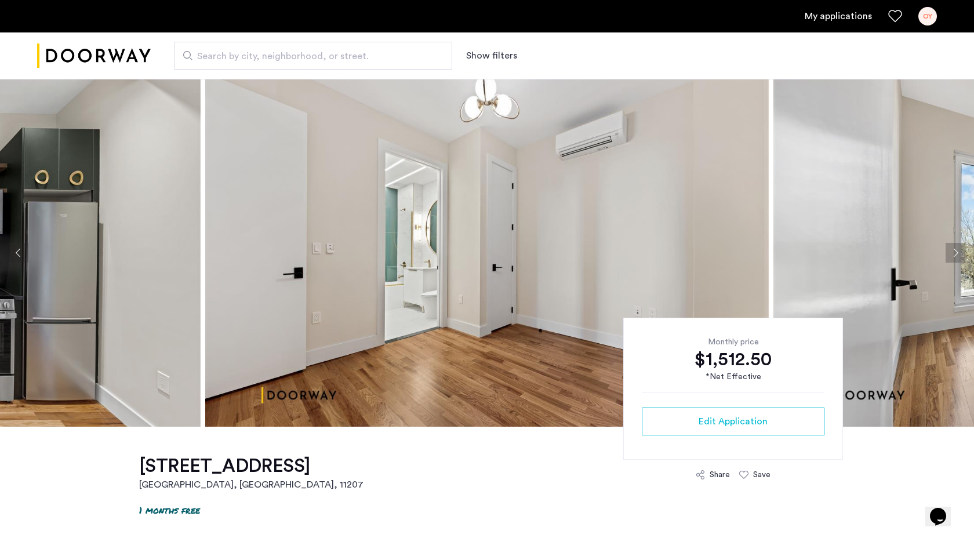
click at [960, 249] on button "Next apartment" at bounding box center [956, 253] width 20 height 20
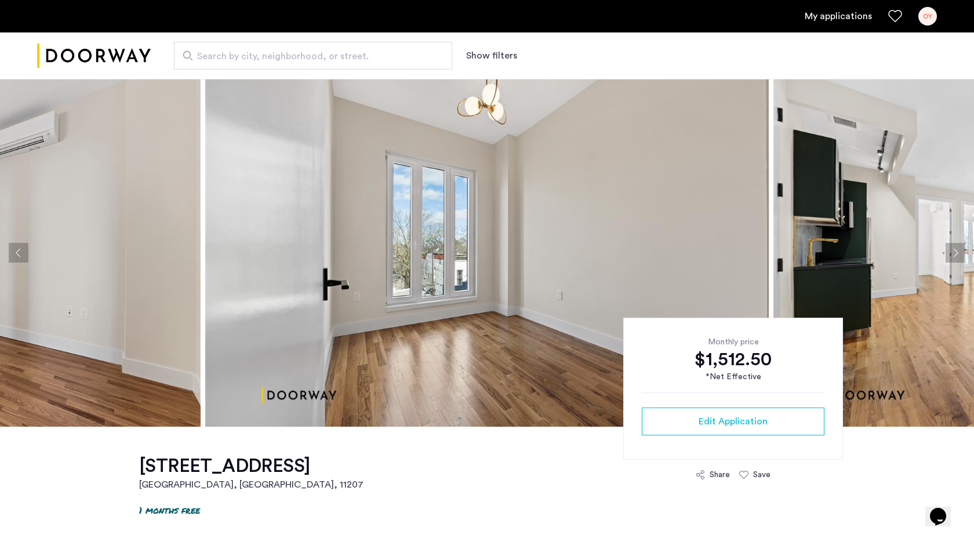
click at [960, 249] on button "Next apartment" at bounding box center [956, 253] width 20 height 20
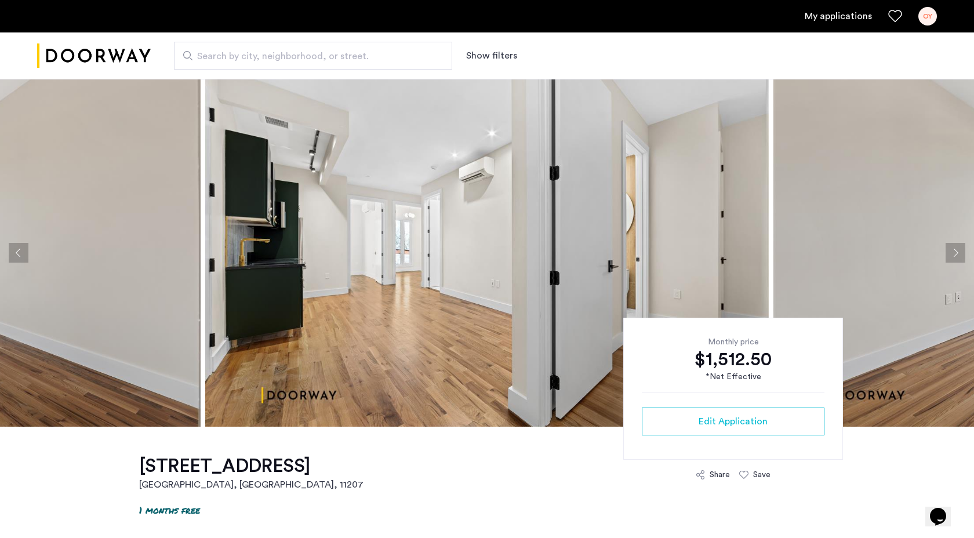
click at [960, 249] on button "Next apartment" at bounding box center [956, 253] width 20 height 20
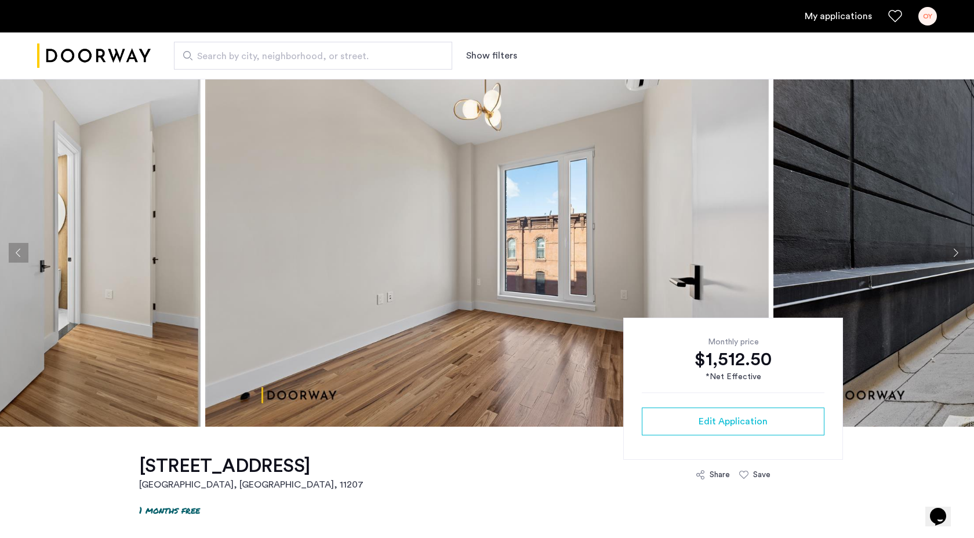
click at [960, 249] on button "Next apartment" at bounding box center [956, 253] width 20 height 20
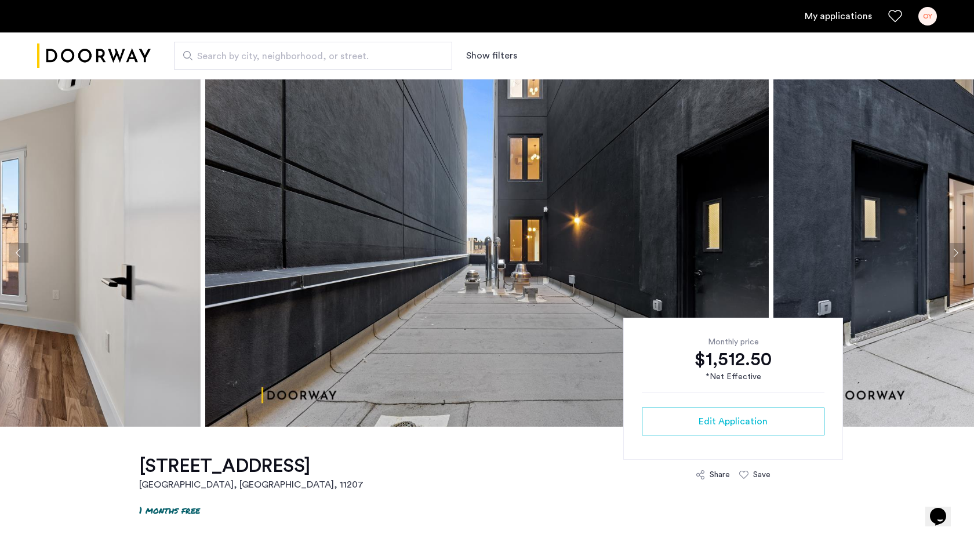
click at [960, 249] on button "Next apartment" at bounding box center [956, 253] width 20 height 20
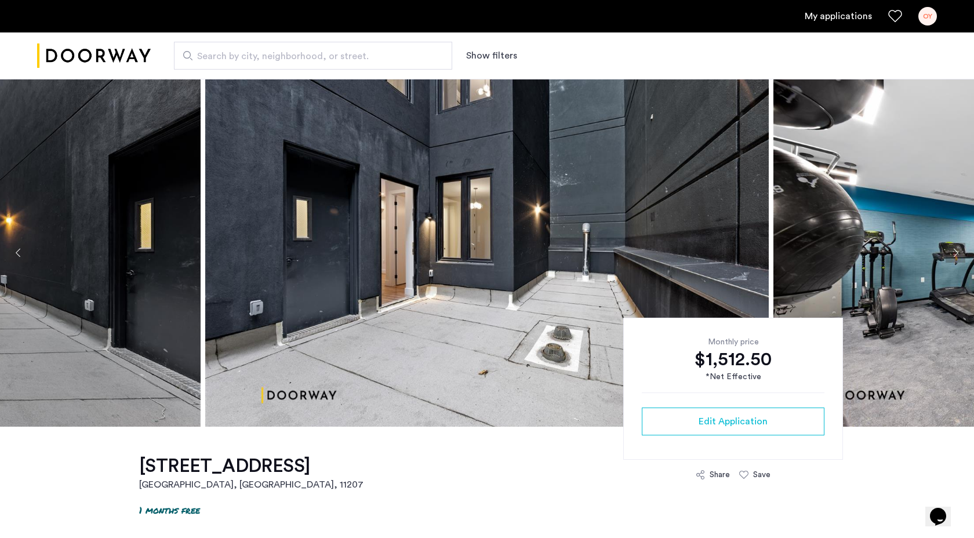
click at [960, 249] on button "Next apartment" at bounding box center [956, 253] width 20 height 20
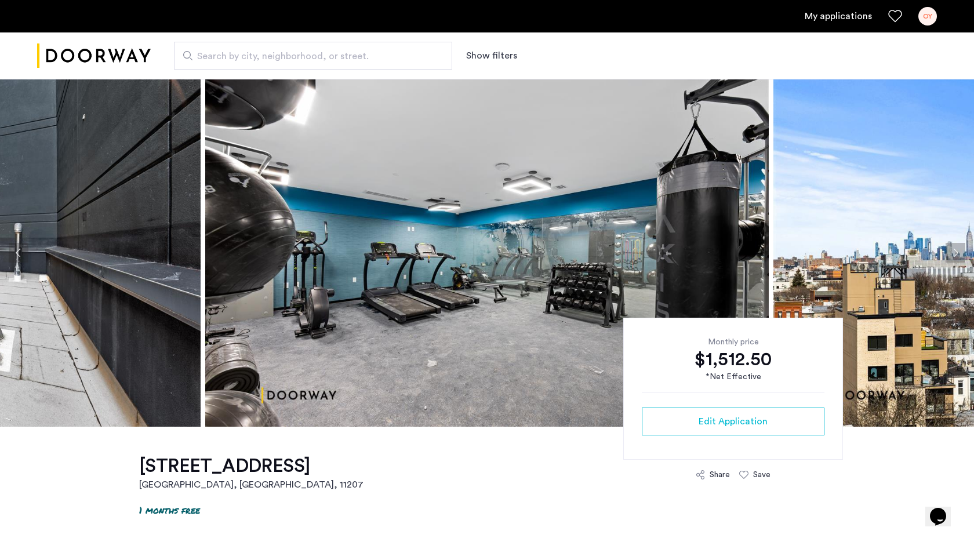
click at [960, 249] on button "Next apartment" at bounding box center [956, 253] width 20 height 20
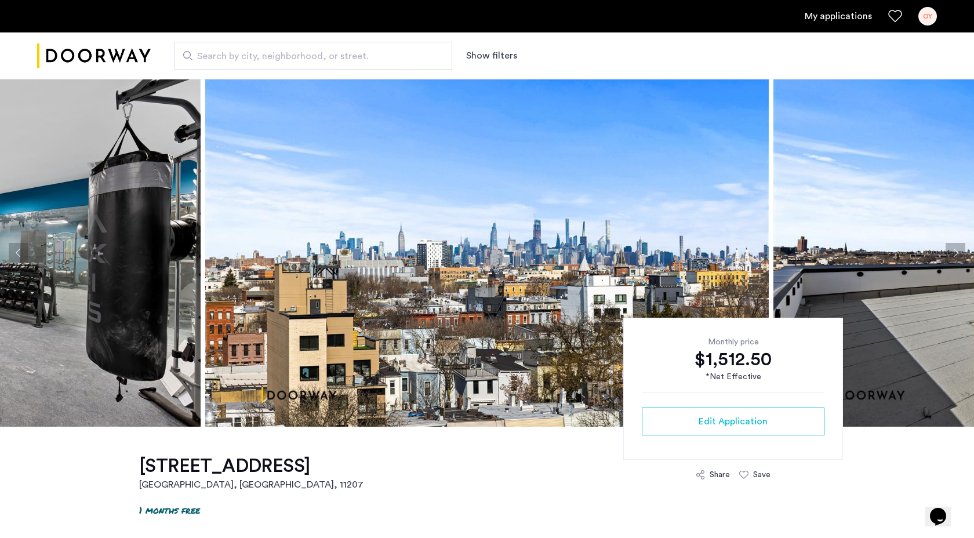
click at [960, 249] on button "Next apartment" at bounding box center [956, 253] width 20 height 20
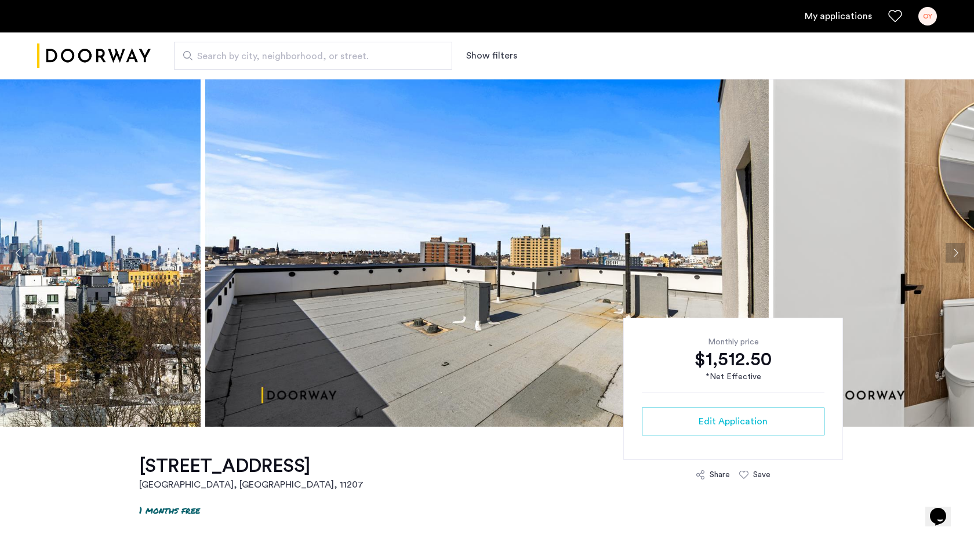
click at [960, 249] on button "Next apartment" at bounding box center [956, 253] width 20 height 20
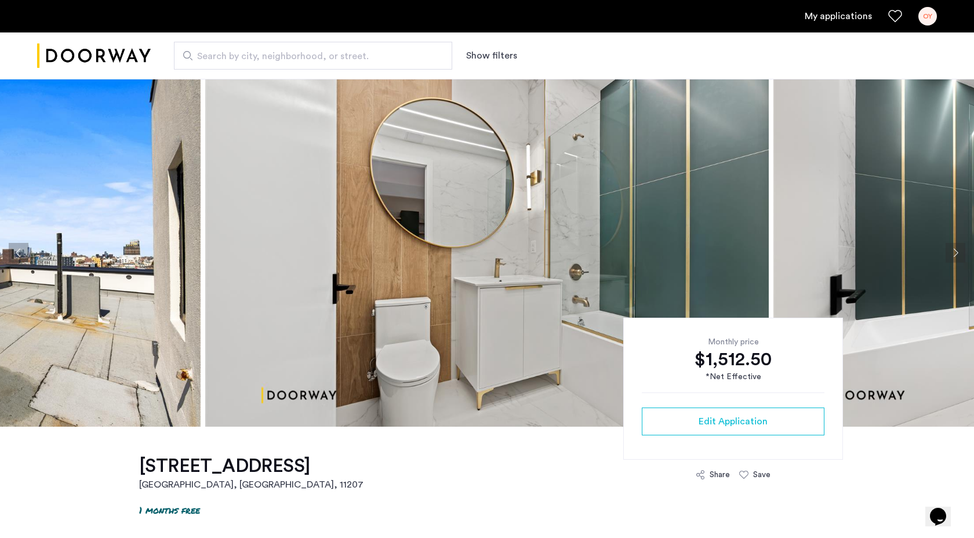
drag, startPoint x: 574, startPoint y: 306, endPoint x: 525, endPoint y: 292, distance: 51.4
click at [525, 292] on img at bounding box center [487, 253] width 564 height 348
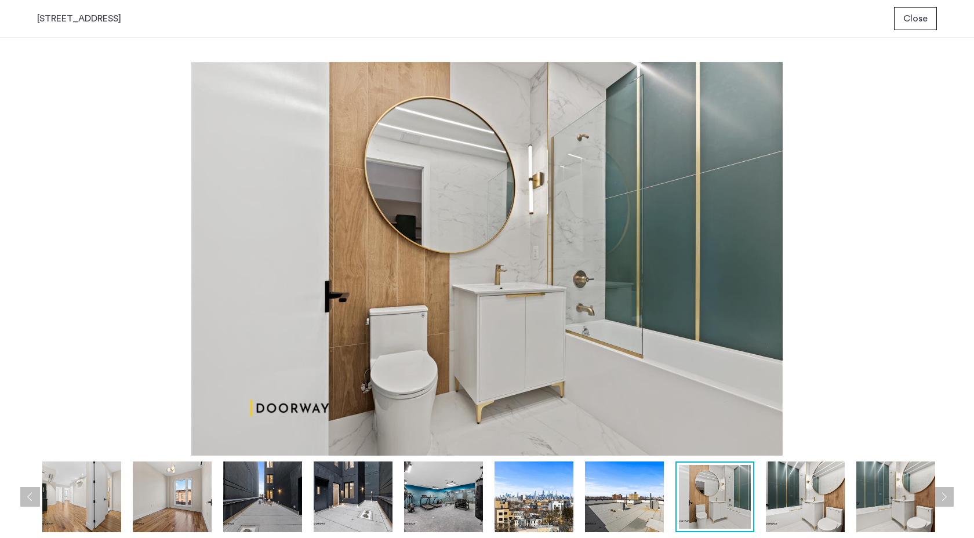
click at [539, 270] on img at bounding box center [487, 259] width 900 height 394
click at [910, 12] on span "Close" at bounding box center [916, 19] width 24 height 14
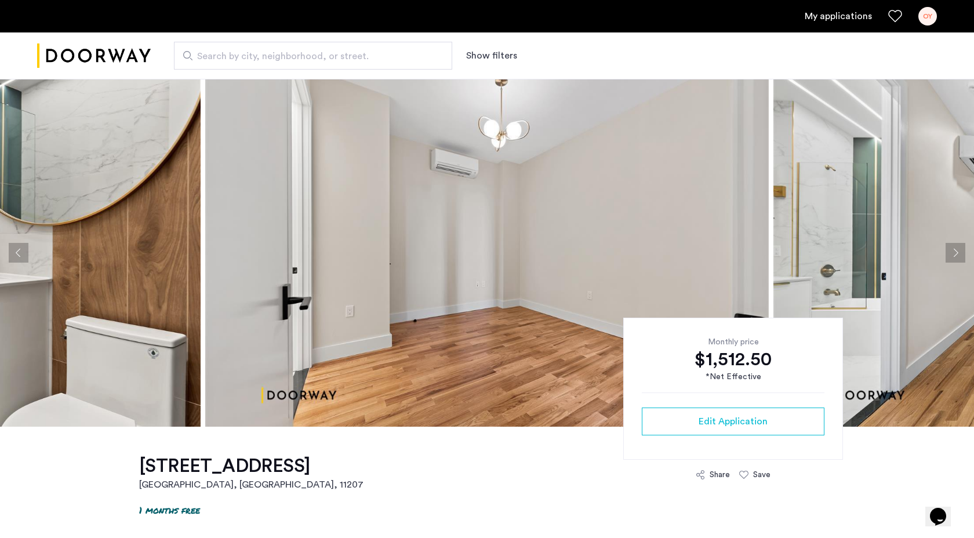
click at [21, 252] on button "Previous apartment" at bounding box center [19, 253] width 20 height 20
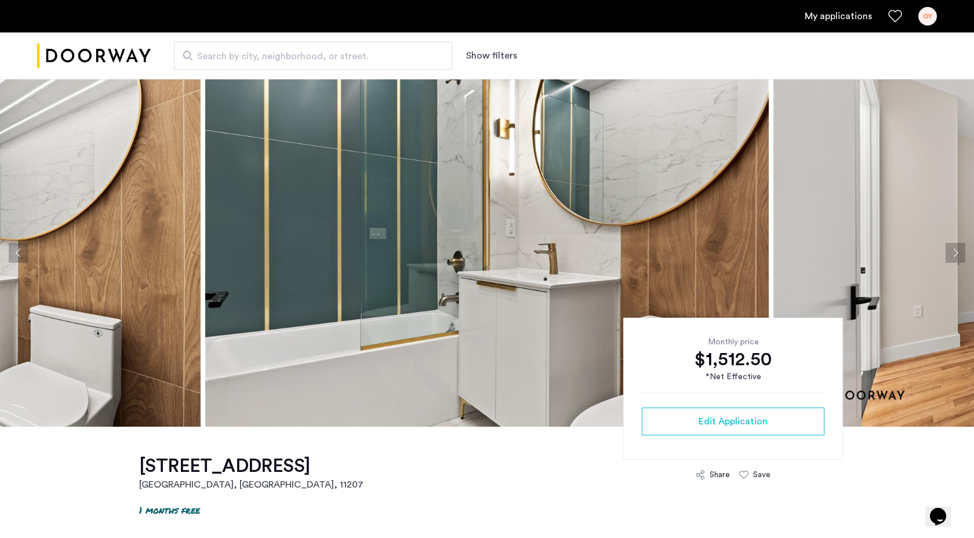
click at [21, 252] on button "Previous apartment" at bounding box center [19, 253] width 20 height 20
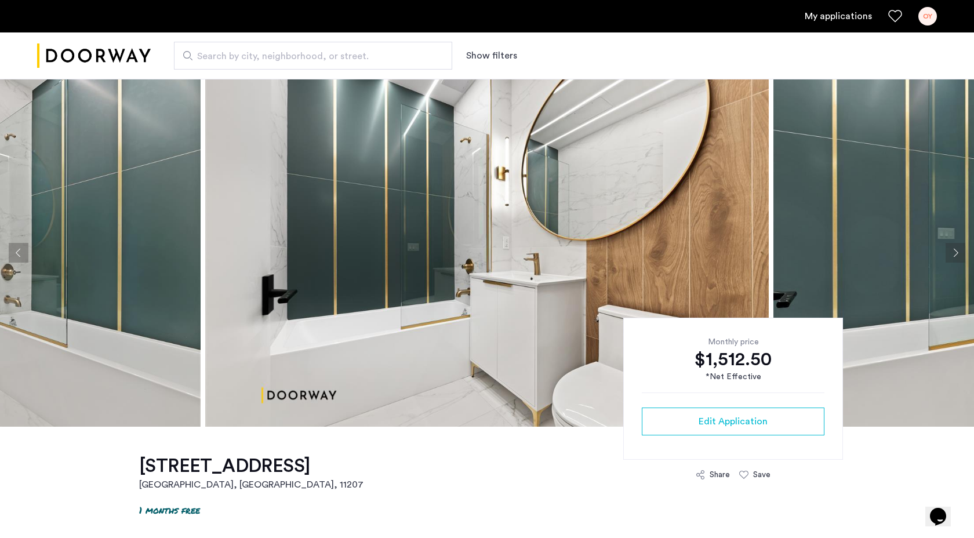
click at [21, 252] on button "Previous apartment" at bounding box center [19, 253] width 20 height 20
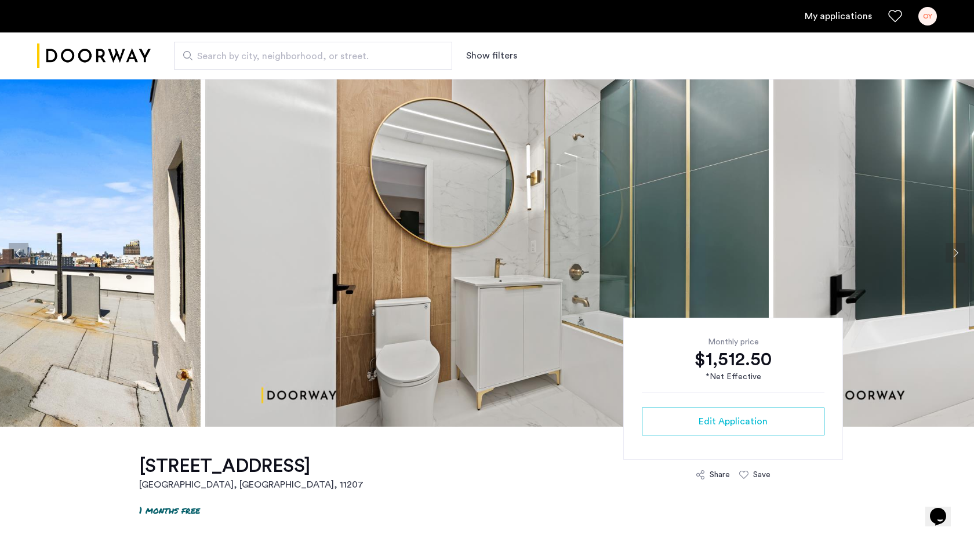
click at [21, 252] on button "Previous apartment" at bounding box center [19, 253] width 20 height 20
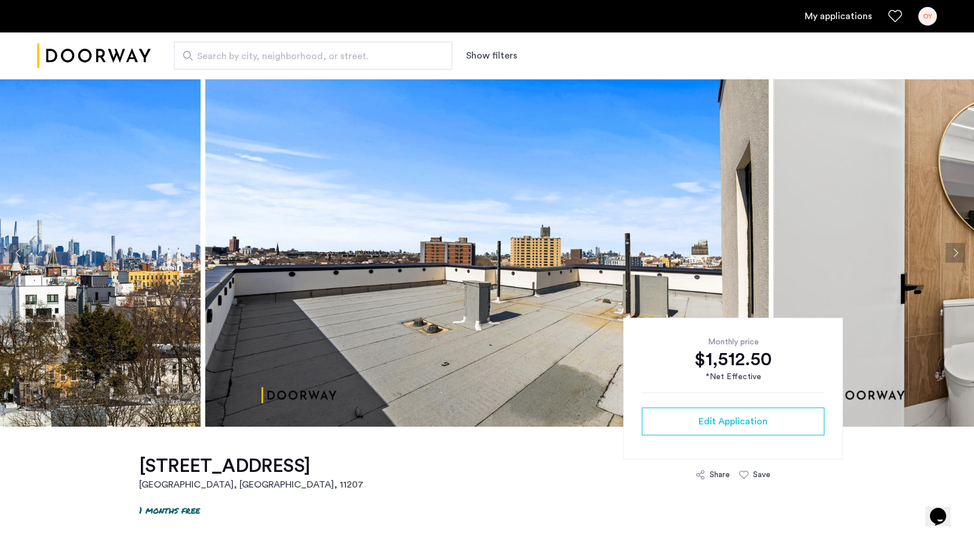
click at [21, 252] on button "Previous apartment" at bounding box center [19, 253] width 20 height 20
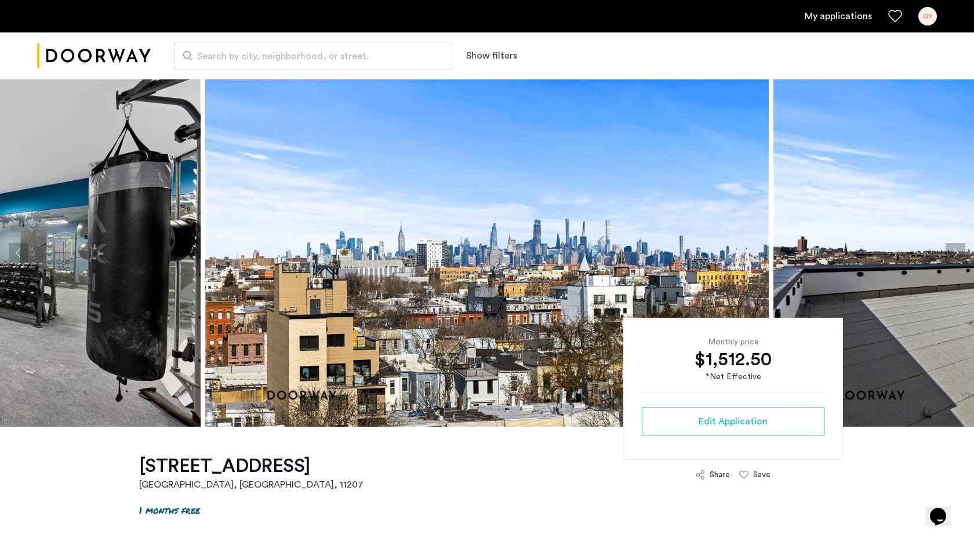
click at [21, 252] on button "Previous apartment" at bounding box center [19, 253] width 20 height 20
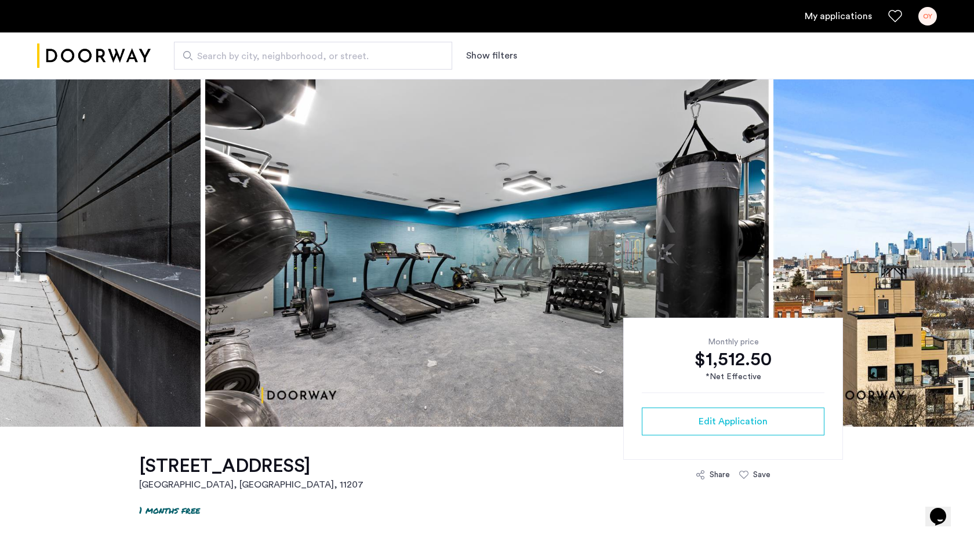
click at [21, 252] on button "Previous apartment" at bounding box center [19, 253] width 20 height 20
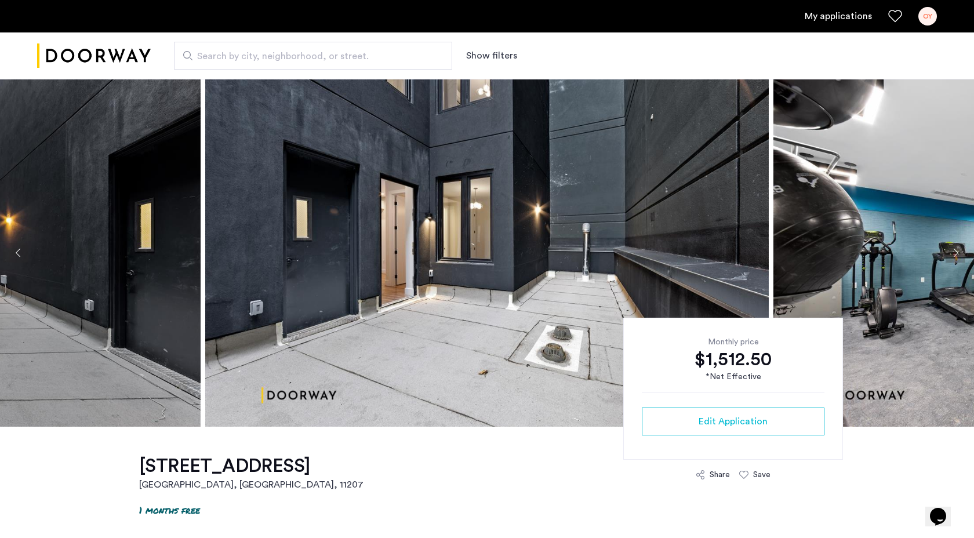
click at [21, 252] on button "Previous apartment" at bounding box center [19, 253] width 20 height 20
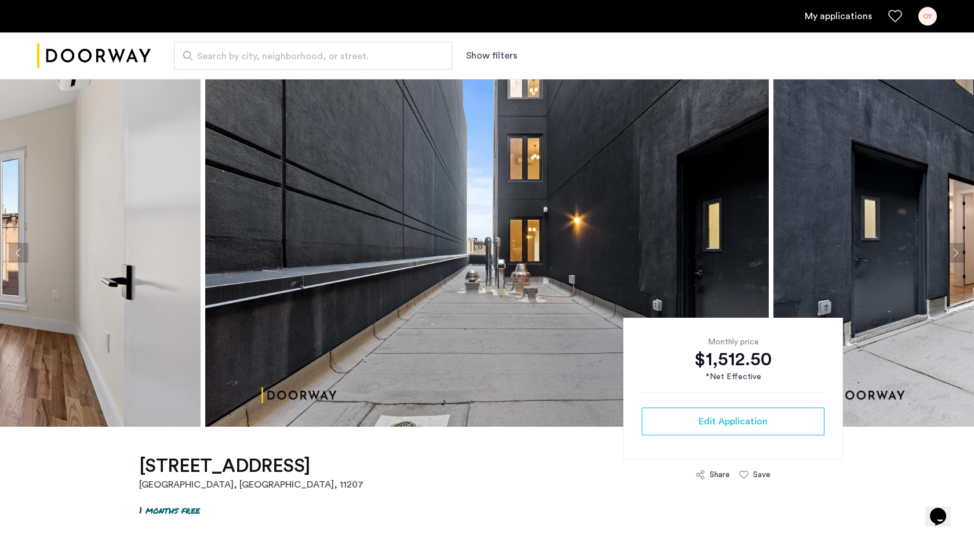
click at [21, 252] on button "Previous apartment" at bounding box center [19, 253] width 20 height 20
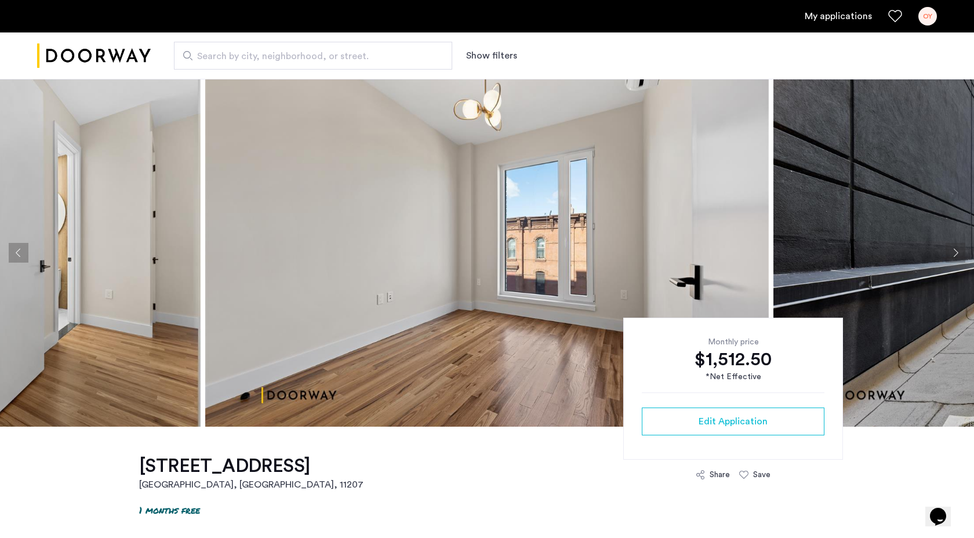
click at [22, 252] on button "Previous apartment" at bounding box center [19, 253] width 20 height 20
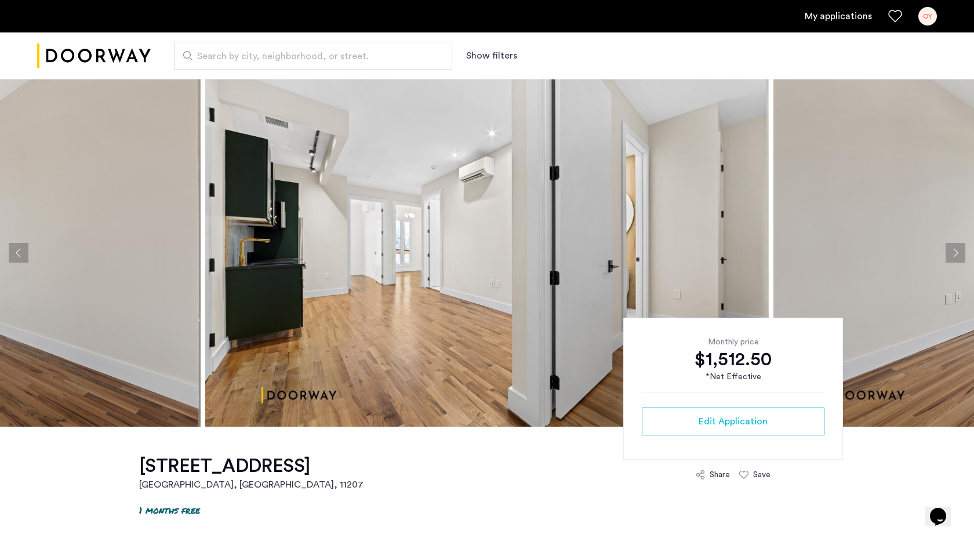
click at [23, 252] on button "Previous apartment" at bounding box center [19, 253] width 20 height 20
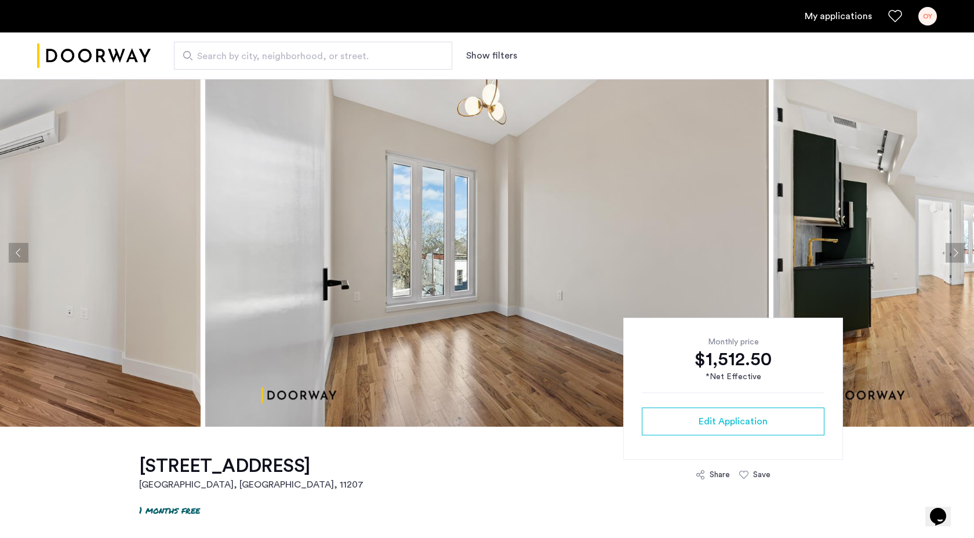
click at [23, 252] on button "Previous apartment" at bounding box center [19, 253] width 20 height 20
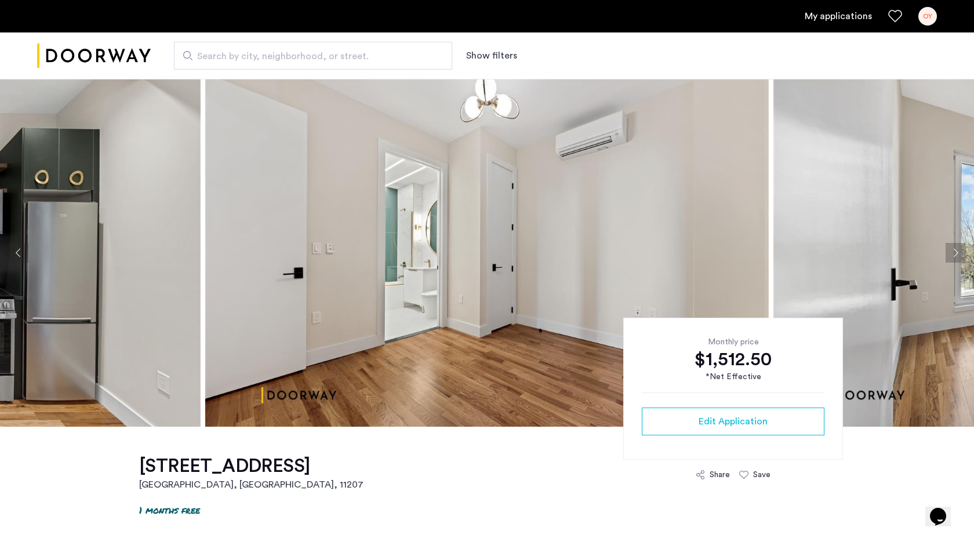
click at [23, 253] on button "Previous apartment" at bounding box center [19, 253] width 20 height 20
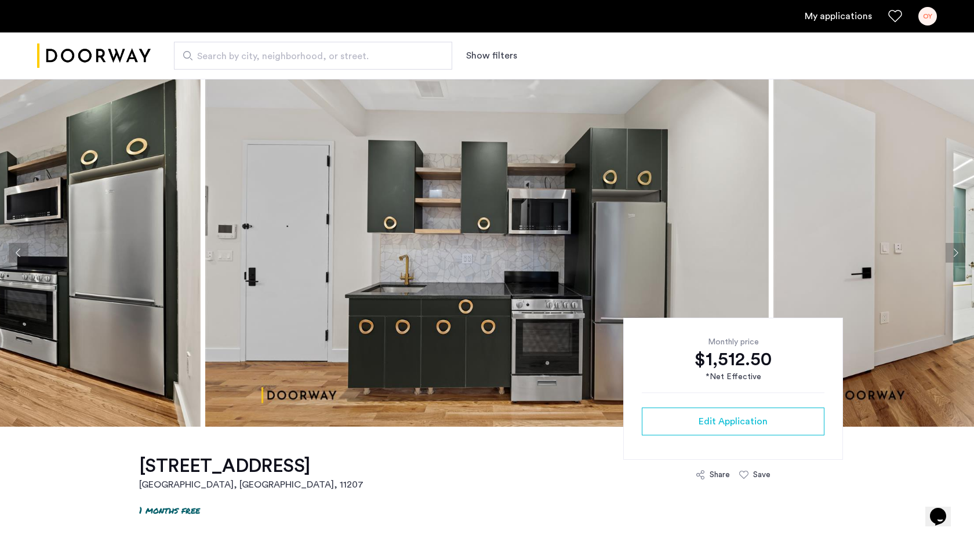
click at [24, 253] on button "Previous apartment" at bounding box center [19, 253] width 20 height 20
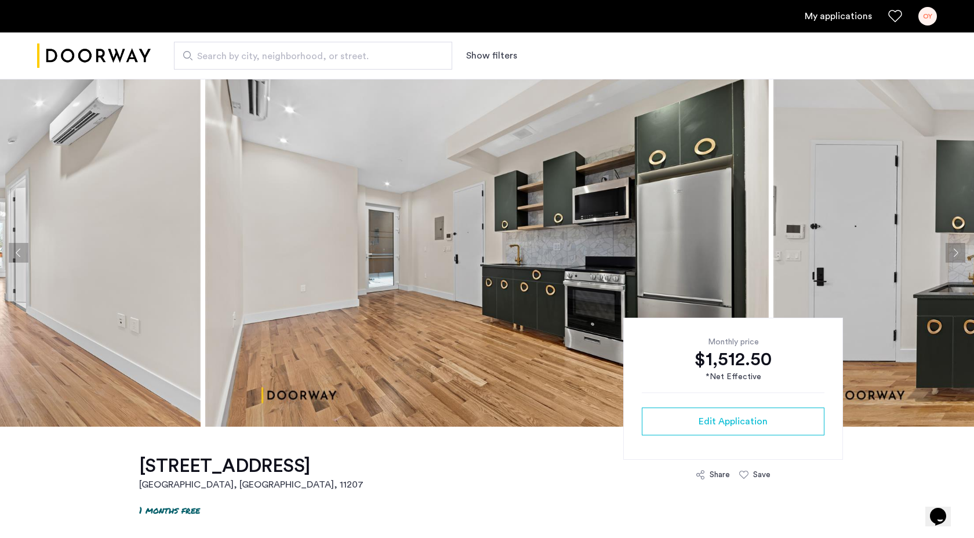
click at [24, 253] on button "Previous apartment" at bounding box center [19, 253] width 20 height 20
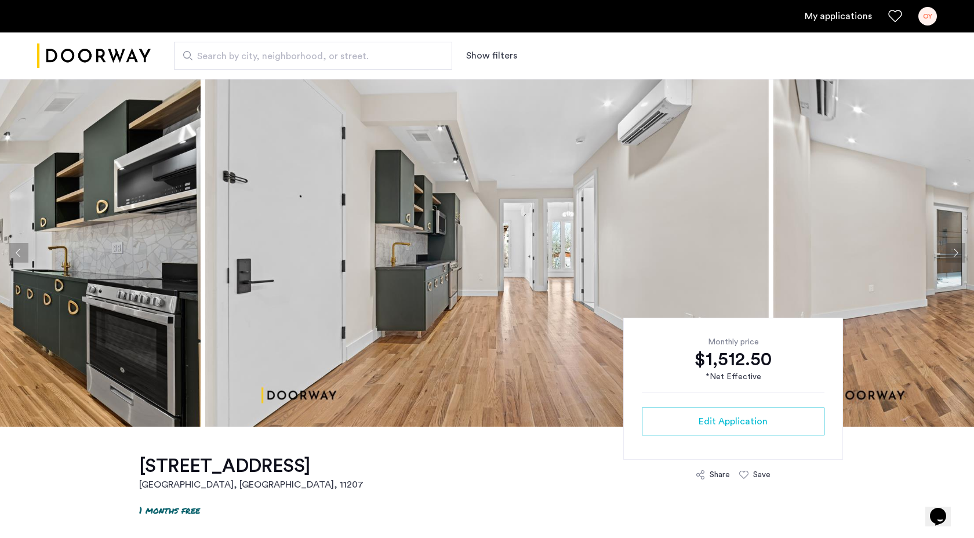
click at [24, 253] on button "Previous apartment" at bounding box center [19, 253] width 20 height 20
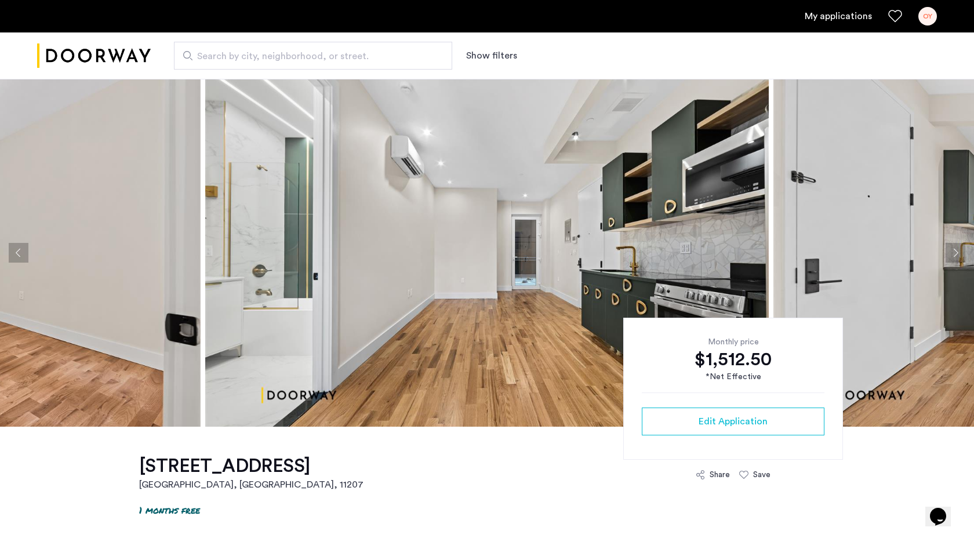
click at [28, 253] on button "Previous apartment" at bounding box center [19, 253] width 20 height 20
